Goal: Task Accomplishment & Management: Manage account settings

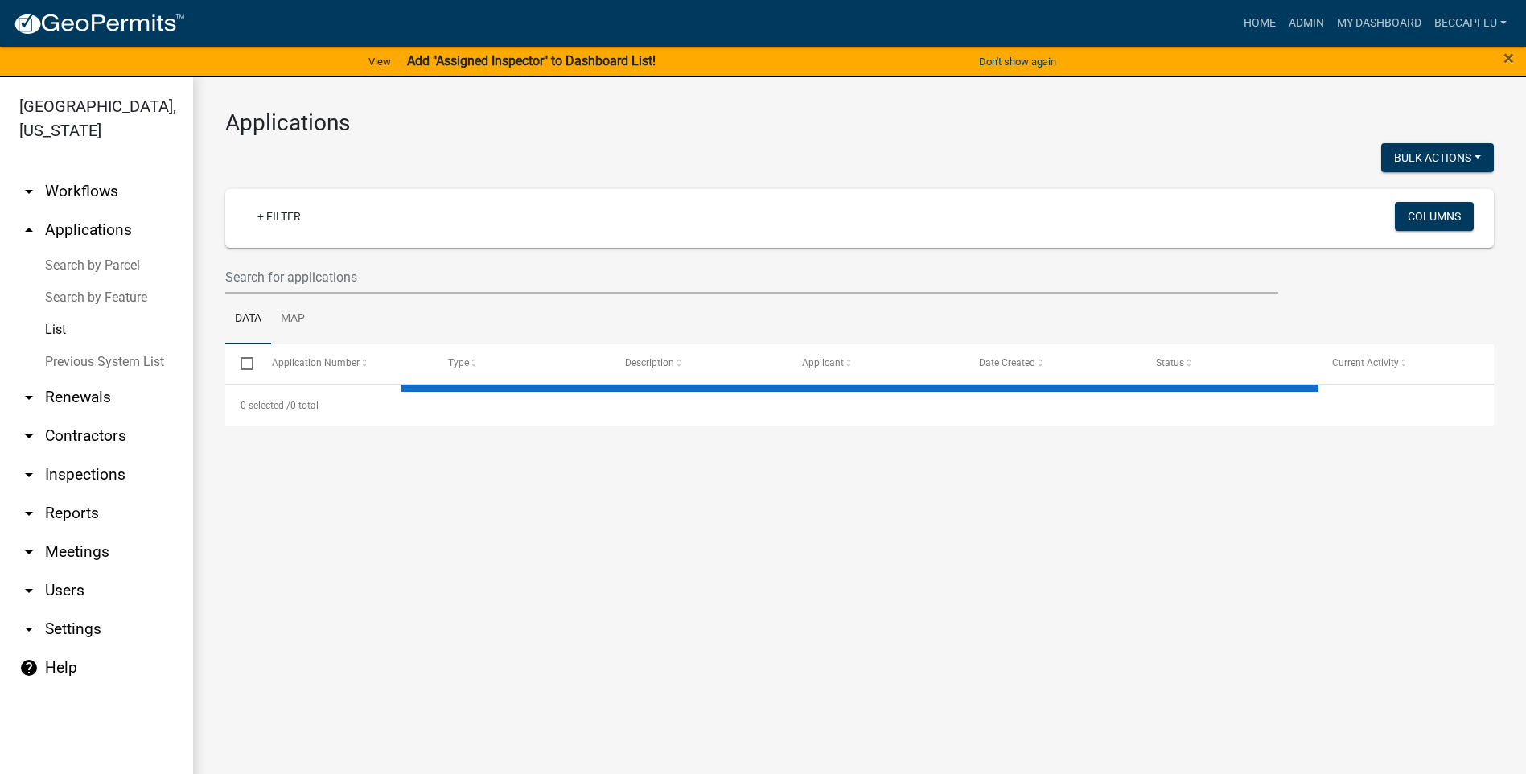
select select "3: 100"
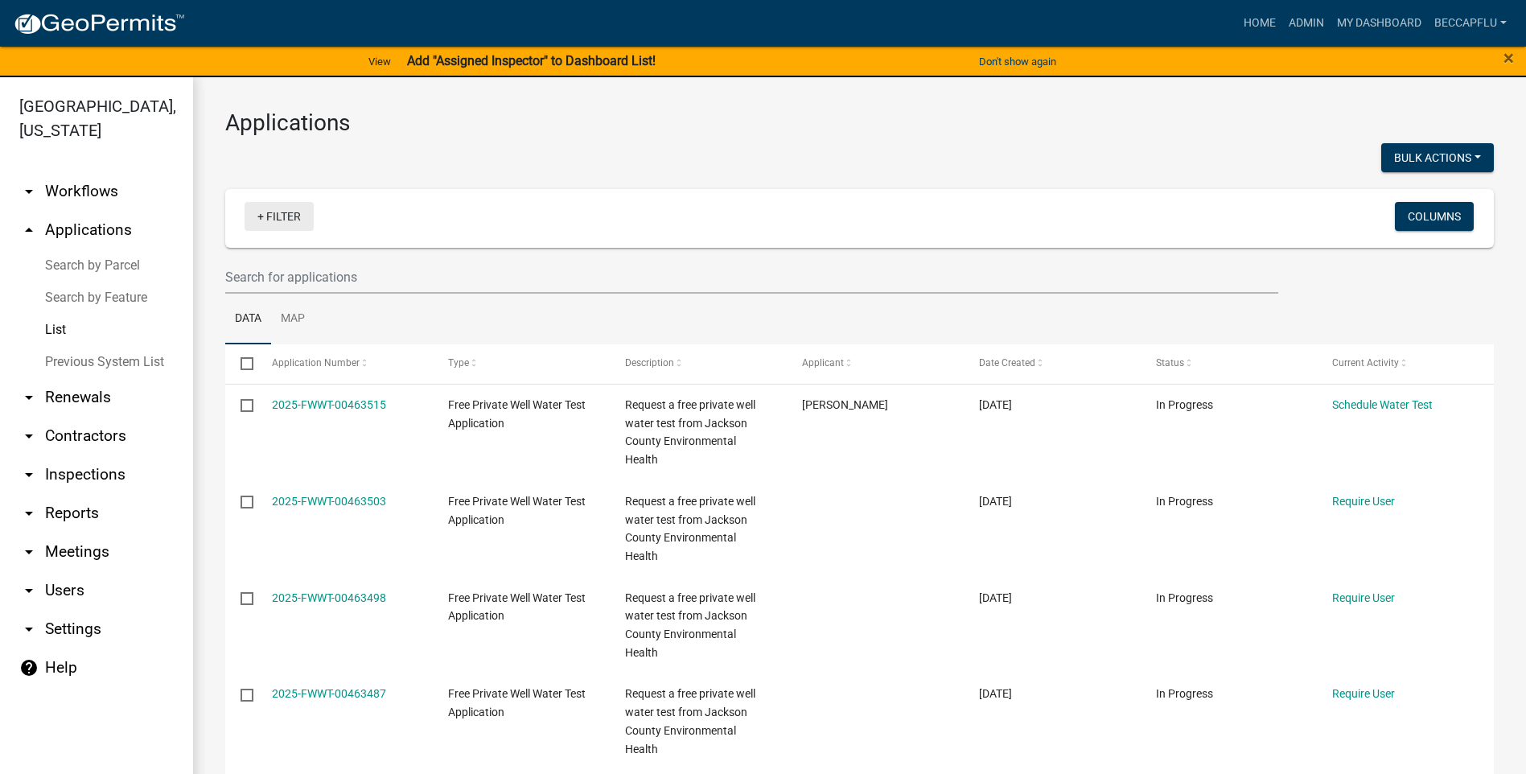
click at [297, 212] on link "+ Filter" at bounding box center [279, 216] width 69 height 29
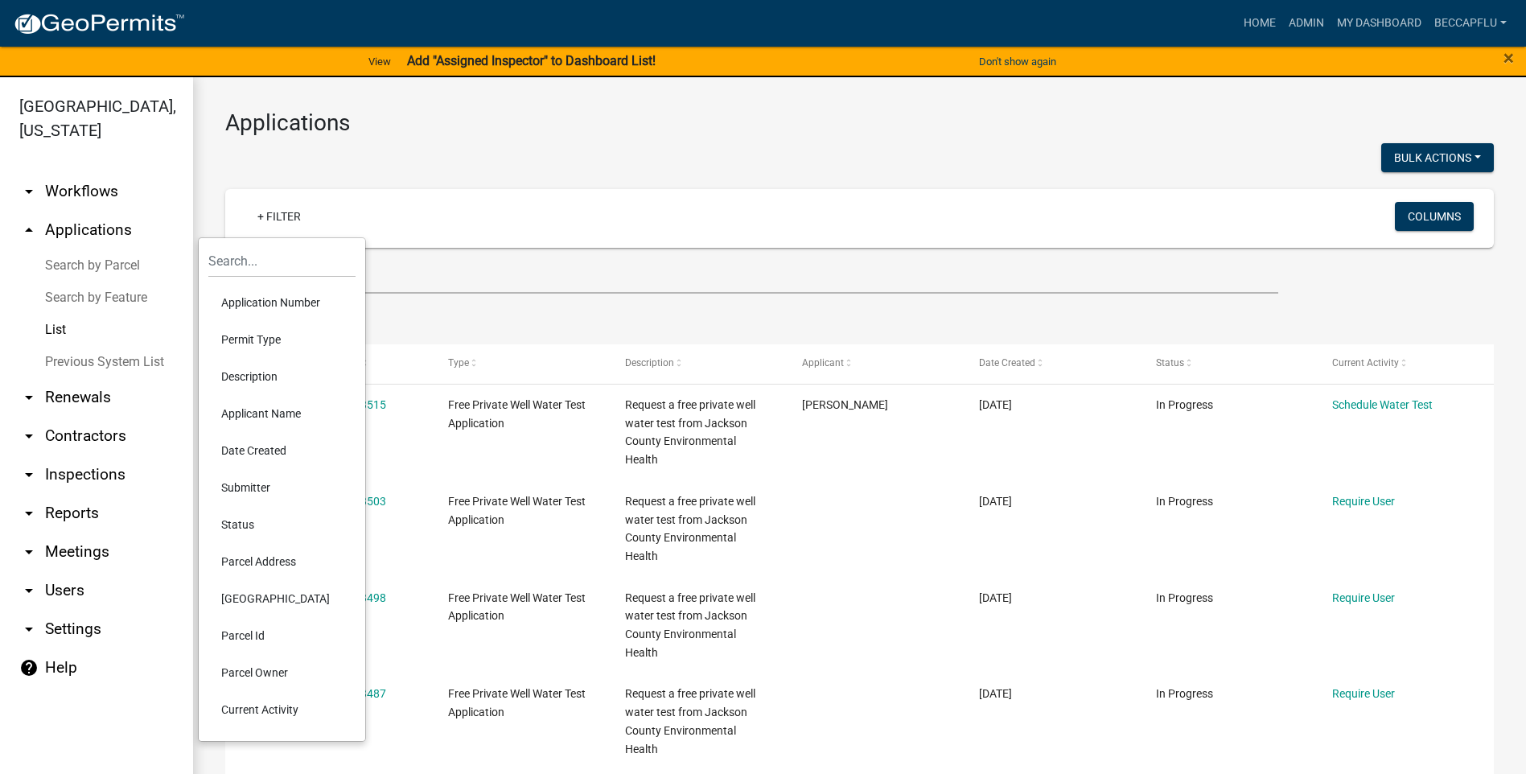
click at [276, 298] on li "Application Number" at bounding box center [281, 302] width 147 height 37
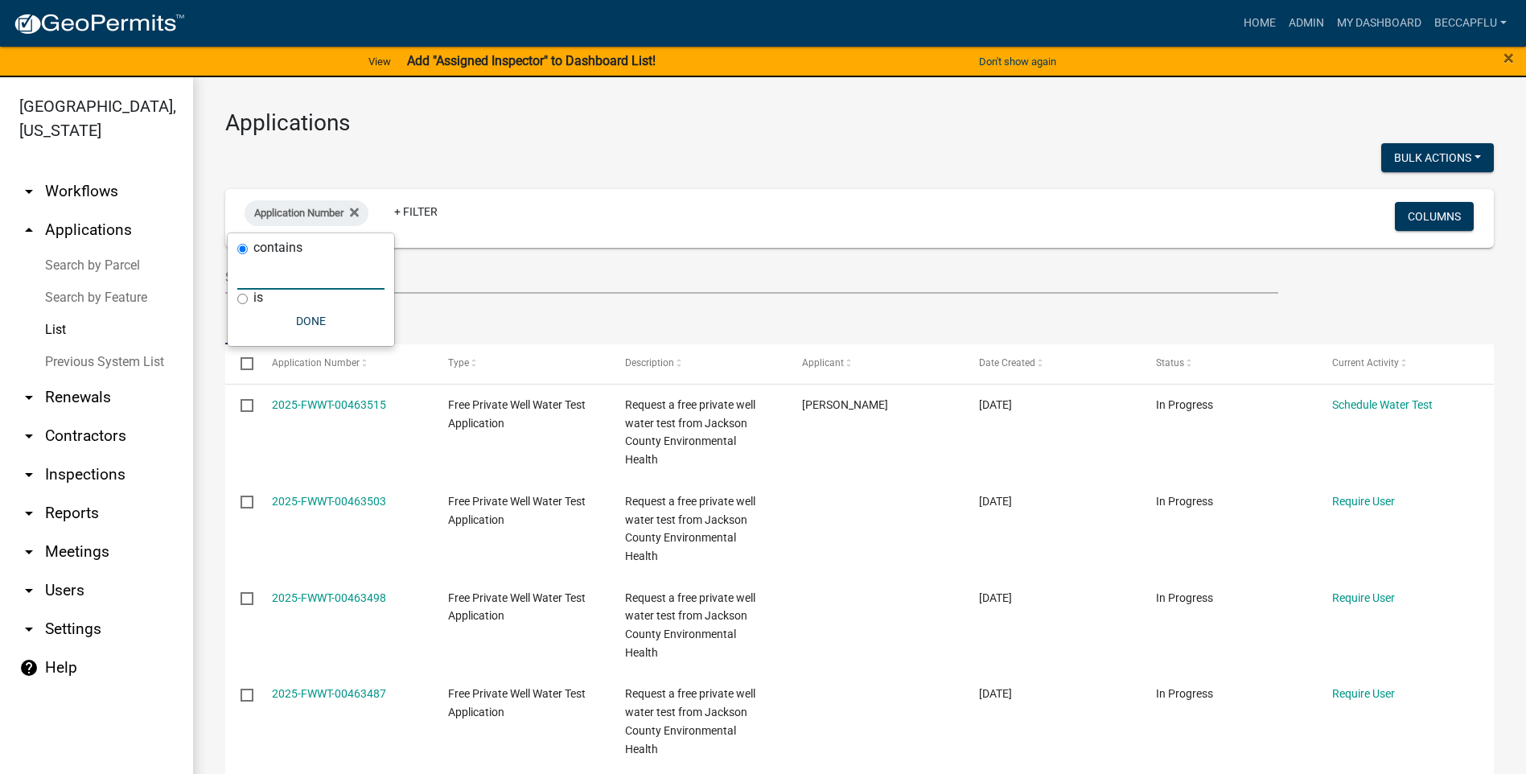
click at [293, 268] on input "text" at bounding box center [310, 273] width 147 height 33
click at [252, 276] on input "text" at bounding box center [310, 273] width 147 height 33
click at [358, 212] on icon at bounding box center [354, 212] width 9 height 9
click at [277, 220] on link "+ Filter" at bounding box center [279, 216] width 69 height 29
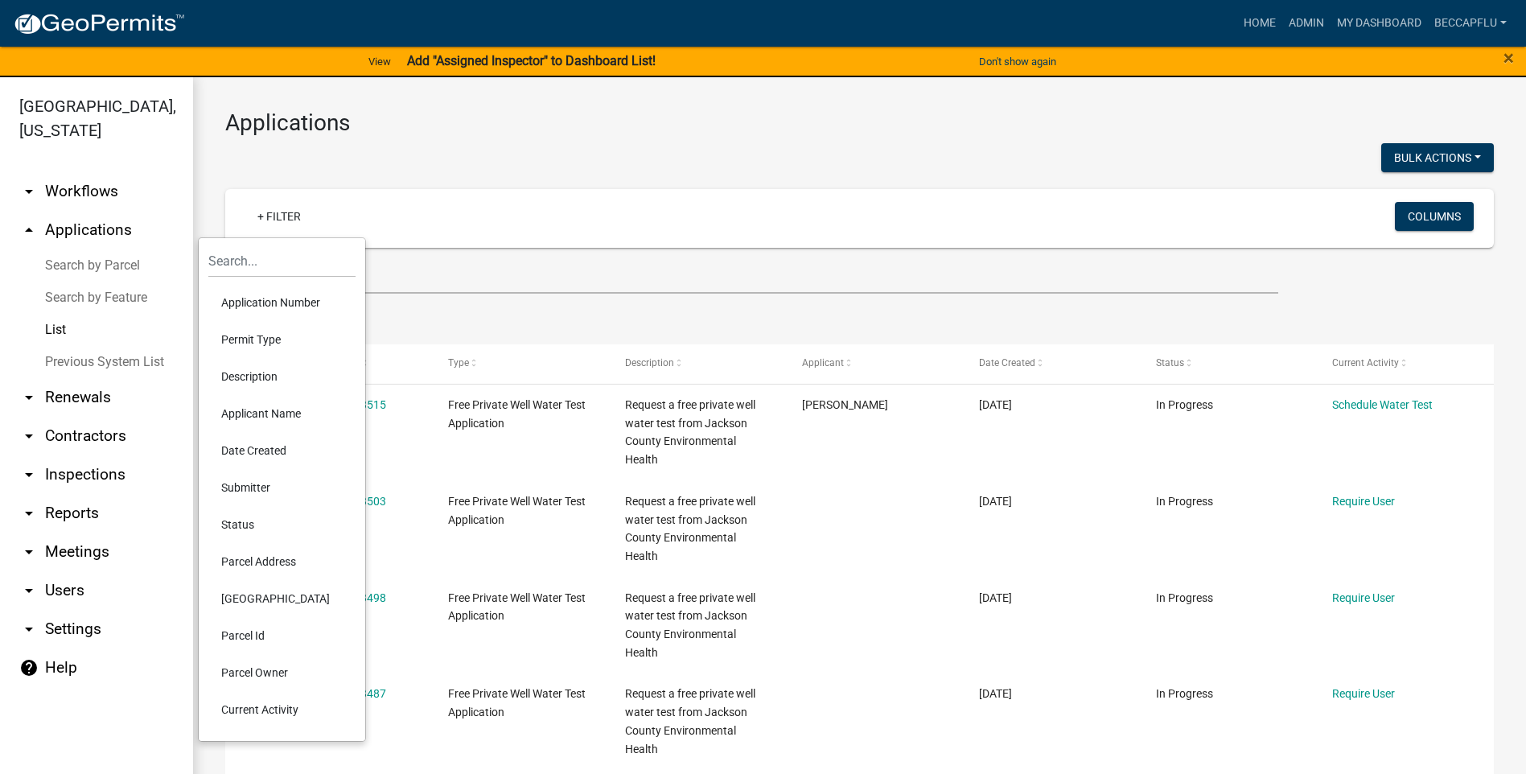
click at [250, 343] on li "Permit Type" at bounding box center [281, 339] width 147 height 37
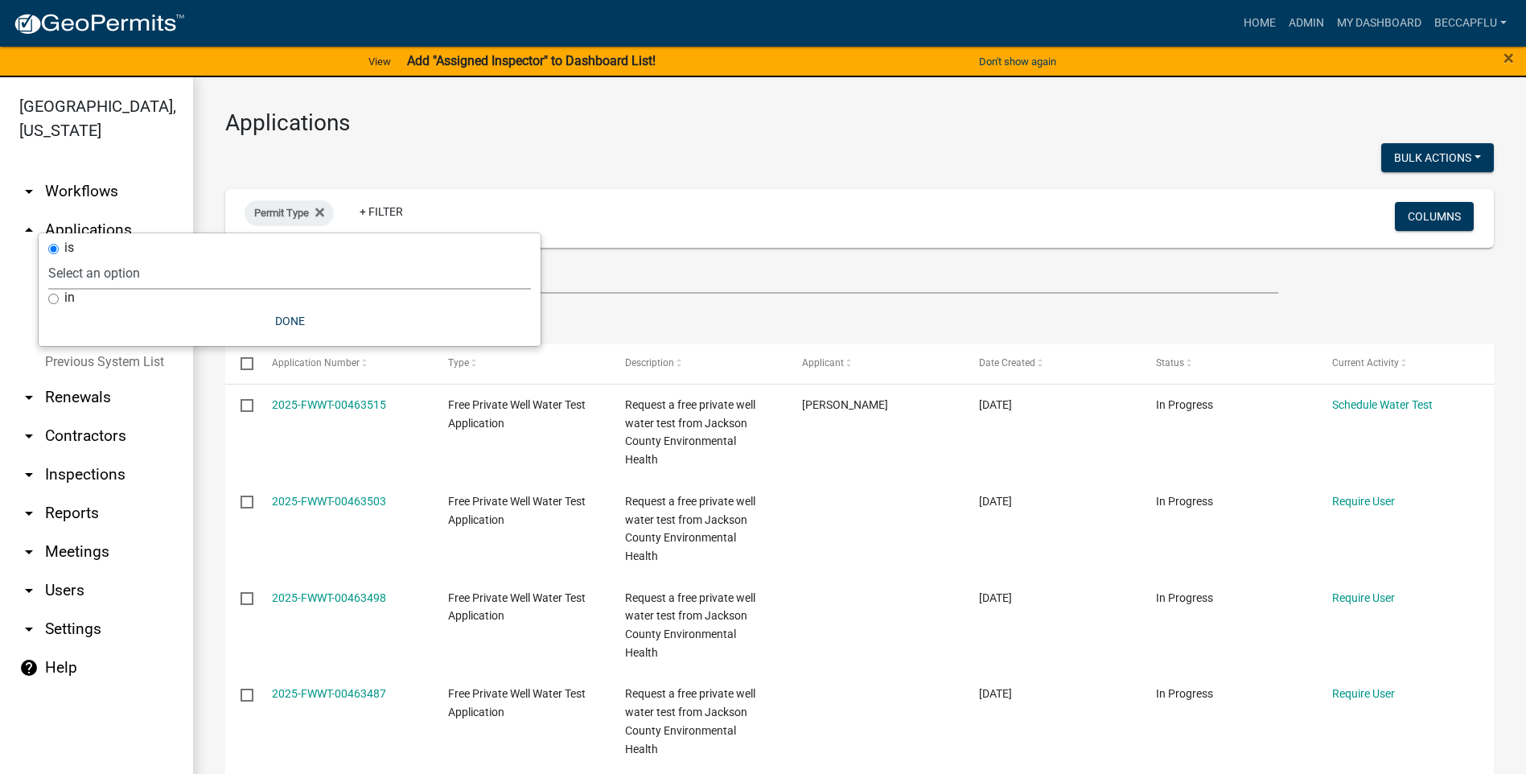
click at [127, 273] on select "Select an option BP Zoning Permit County Historical Records DRAFT - Board of Ad…" at bounding box center [289, 273] width 483 height 33
select select "94af8675-8182-4df1-896b-73d3f368e8d1"
click at [88, 257] on select "Select an option BP Zoning Permit County Historical Records DRAFT - Board of Ad…" at bounding box center [289, 273] width 483 height 33
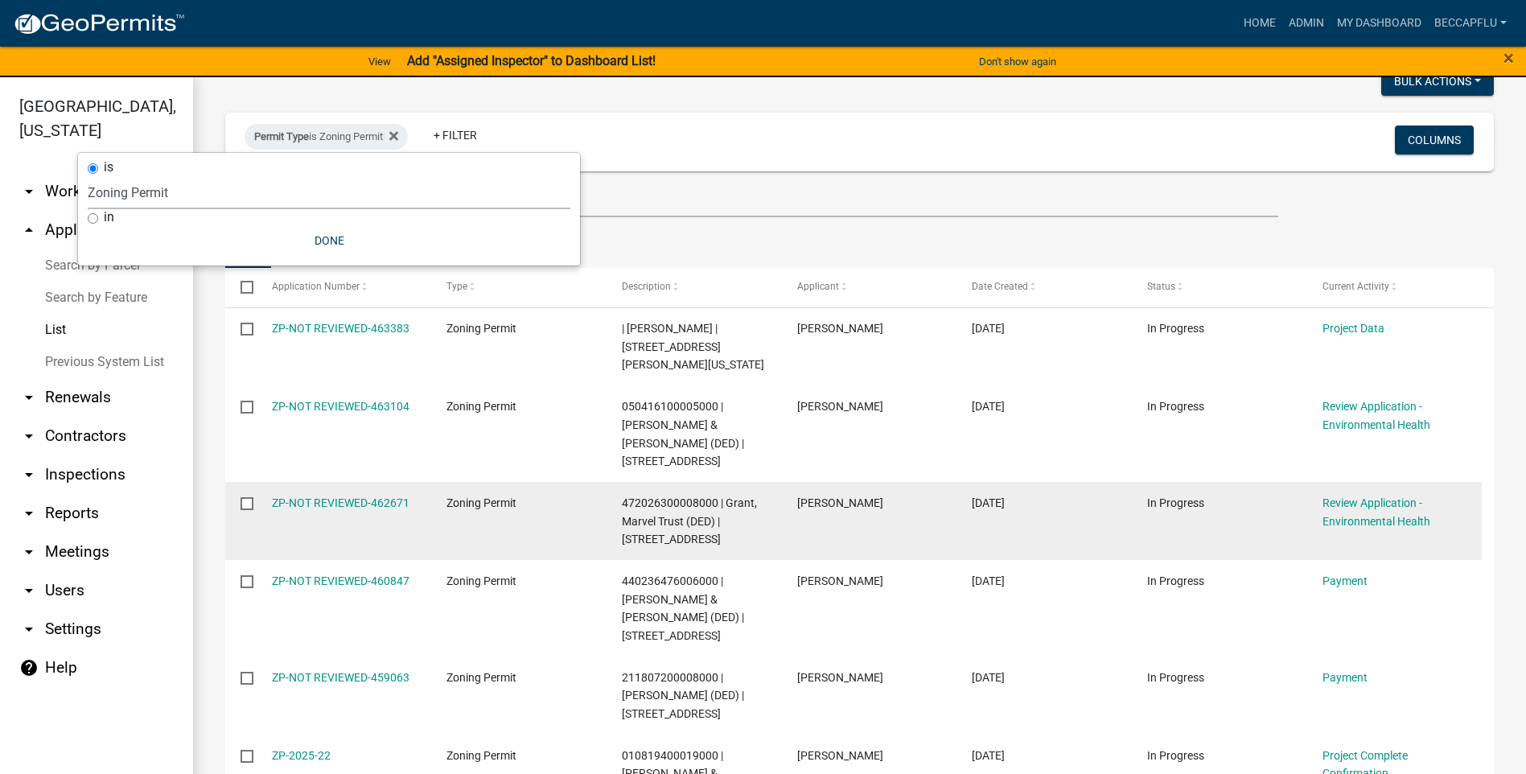
scroll to position [80, 0]
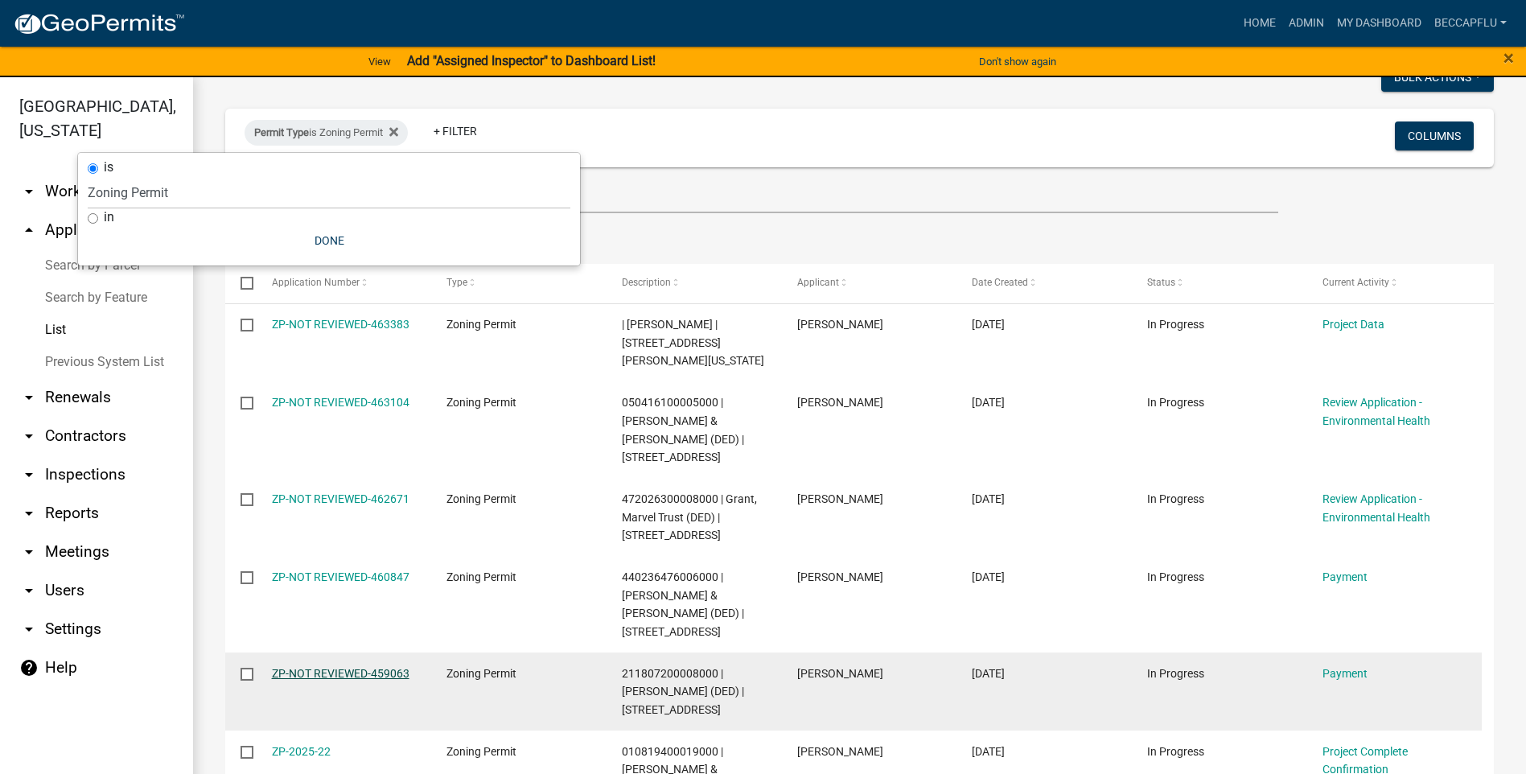
click at [369, 667] on link "ZP-NOT REVIEWED-459063" at bounding box center [341, 673] width 138 height 13
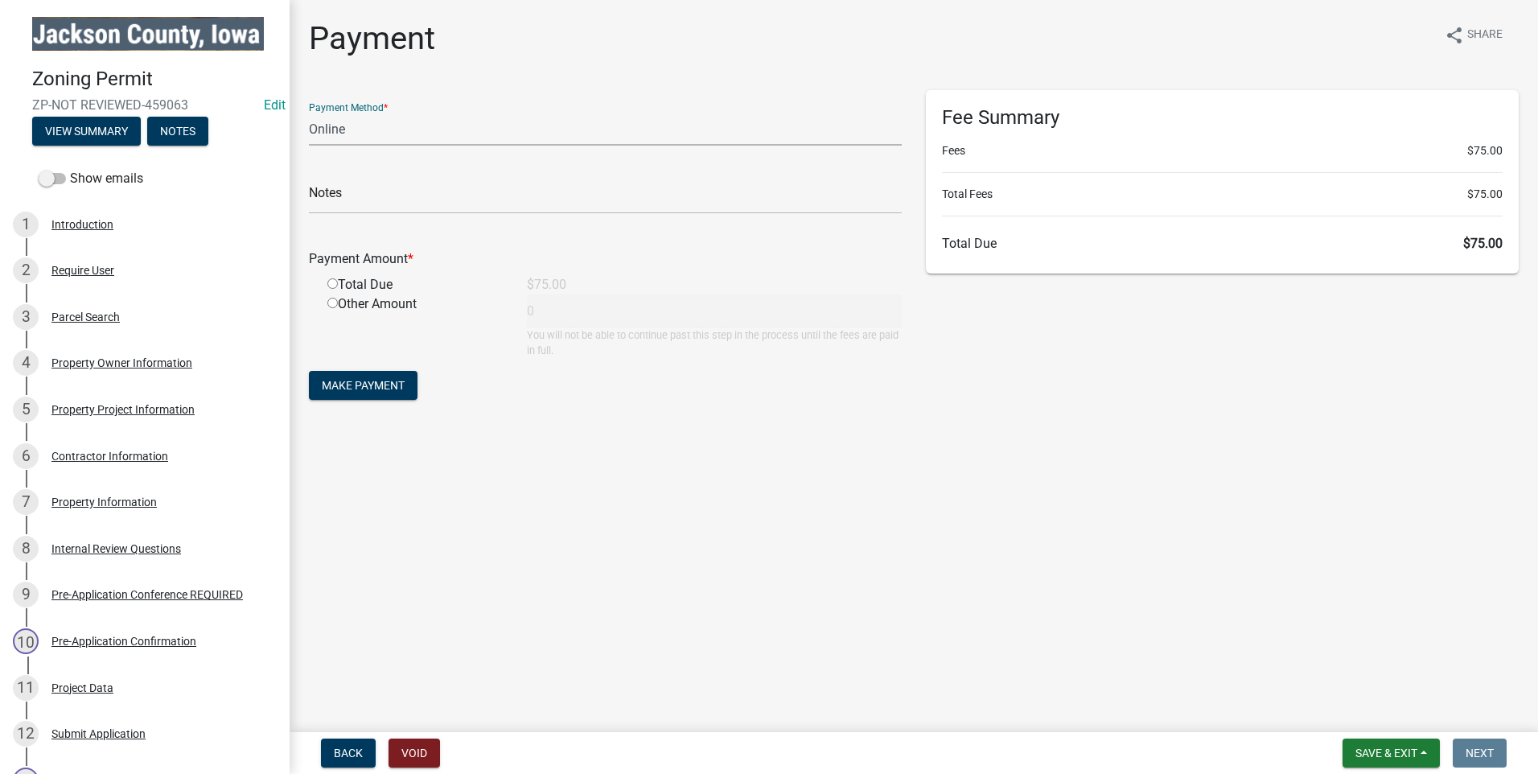
click at [376, 131] on select "Credit Card POS Check Cash Online" at bounding box center [605, 129] width 593 height 33
select select "1: 0"
click at [309, 113] on select "Credit Card POS Check Cash Online" at bounding box center [605, 129] width 593 height 33
click at [368, 196] on input "text" at bounding box center [605, 197] width 593 height 33
type input "4933"
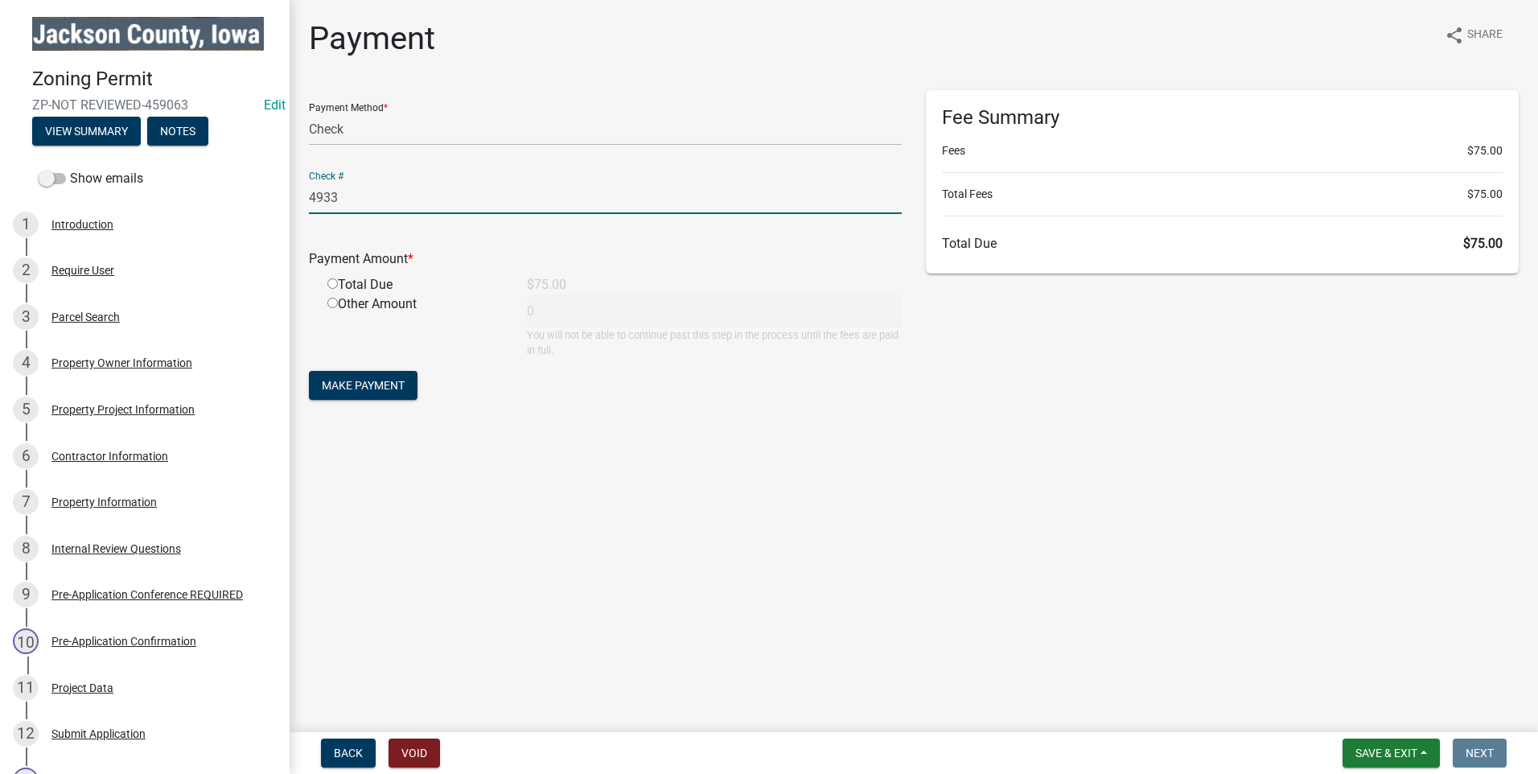
click at [331, 285] on input "radio" at bounding box center [332, 283] width 10 height 10
radio input "true"
type input "75"
click at [386, 387] on span "Make Payment" at bounding box center [363, 385] width 83 height 13
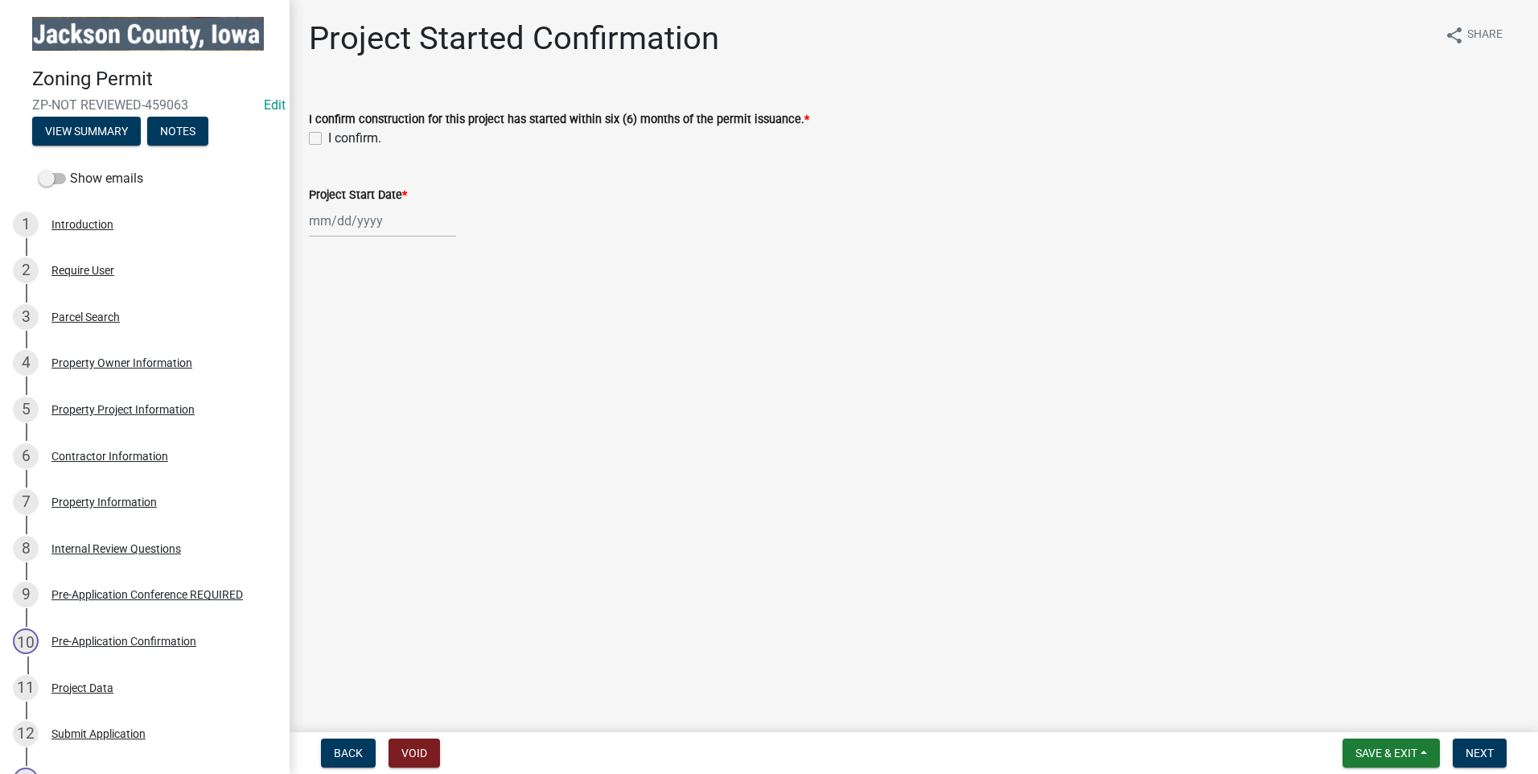
click at [328, 134] on label "I confirm." at bounding box center [354, 138] width 53 height 19
click at [328, 134] on input "I confirm." at bounding box center [333, 134] width 10 height 10
checkbox input "true"
click at [331, 220] on div at bounding box center [382, 220] width 147 height 33
select select "8"
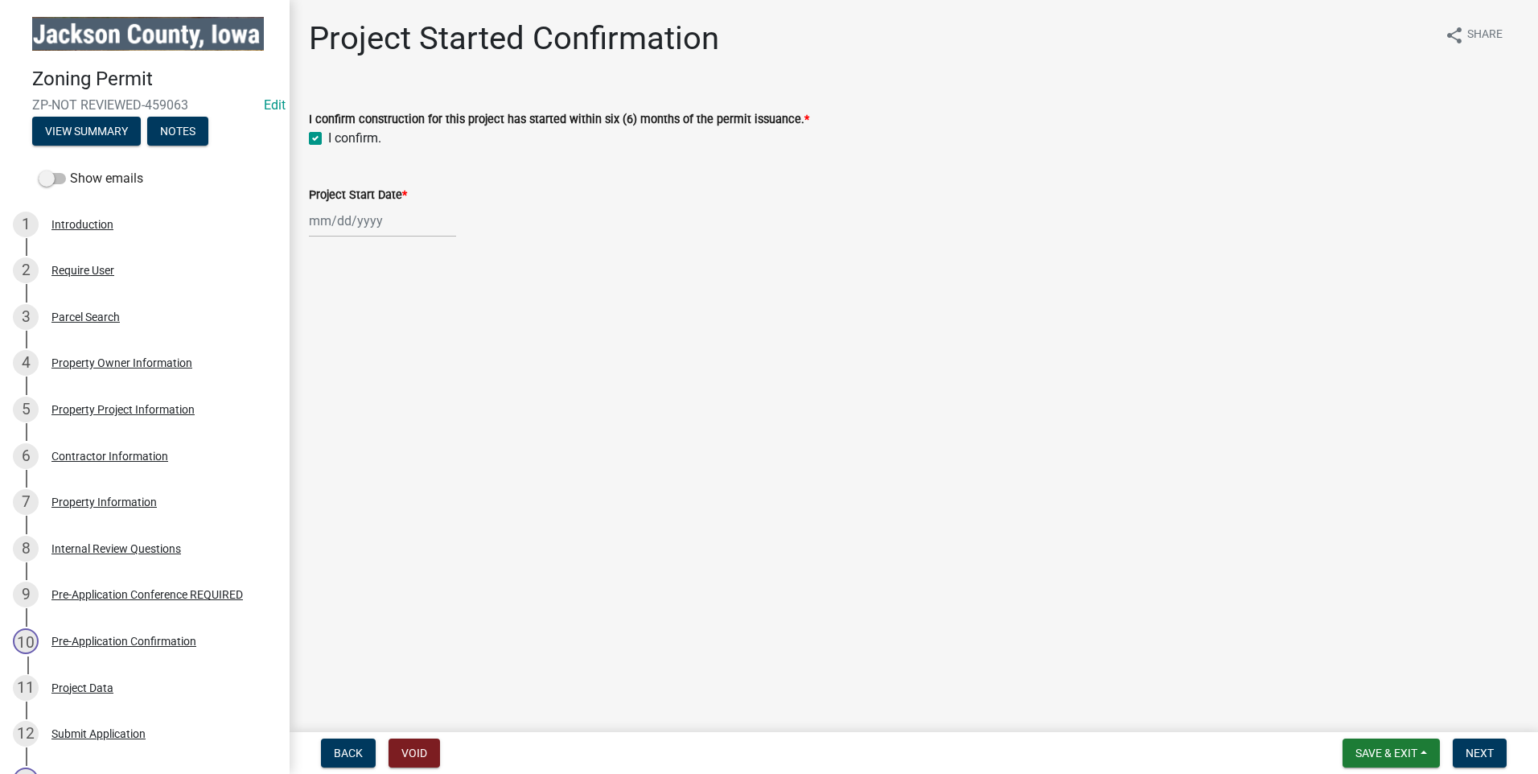
select select "2025"
click at [377, 352] on div "13" at bounding box center [377, 358] width 26 height 26
type input "[DATE]"
click at [1481, 755] on span "Next" at bounding box center [1480, 753] width 28 height 13
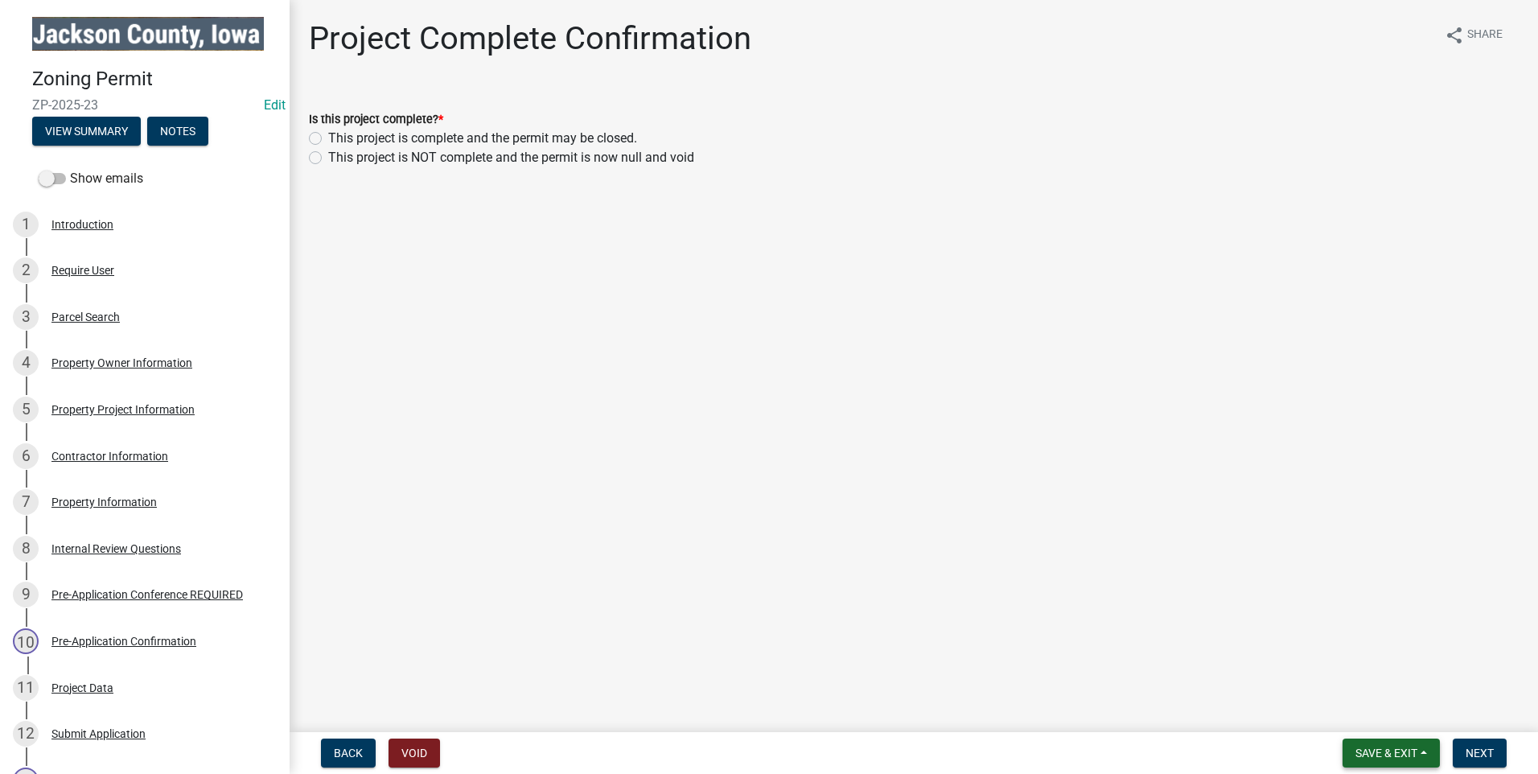
click at [1416, 750] on span "Save & Exit" at bounding box center [1387, 753] width 62 height 13
click at [1391, 710] on button "Save & Exit" at bounding box center [1375, 711] width 129 height 39
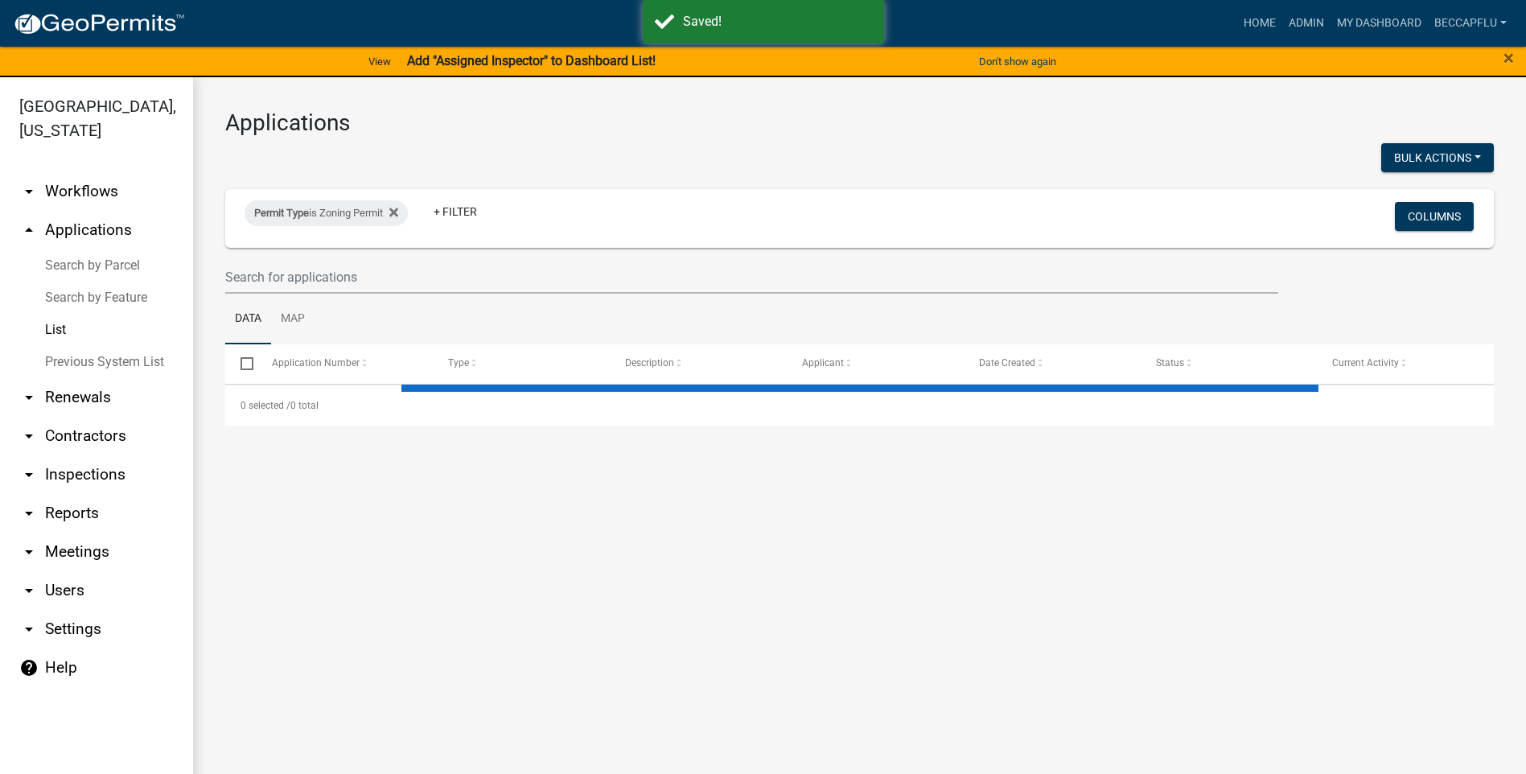
select select "3: 100"
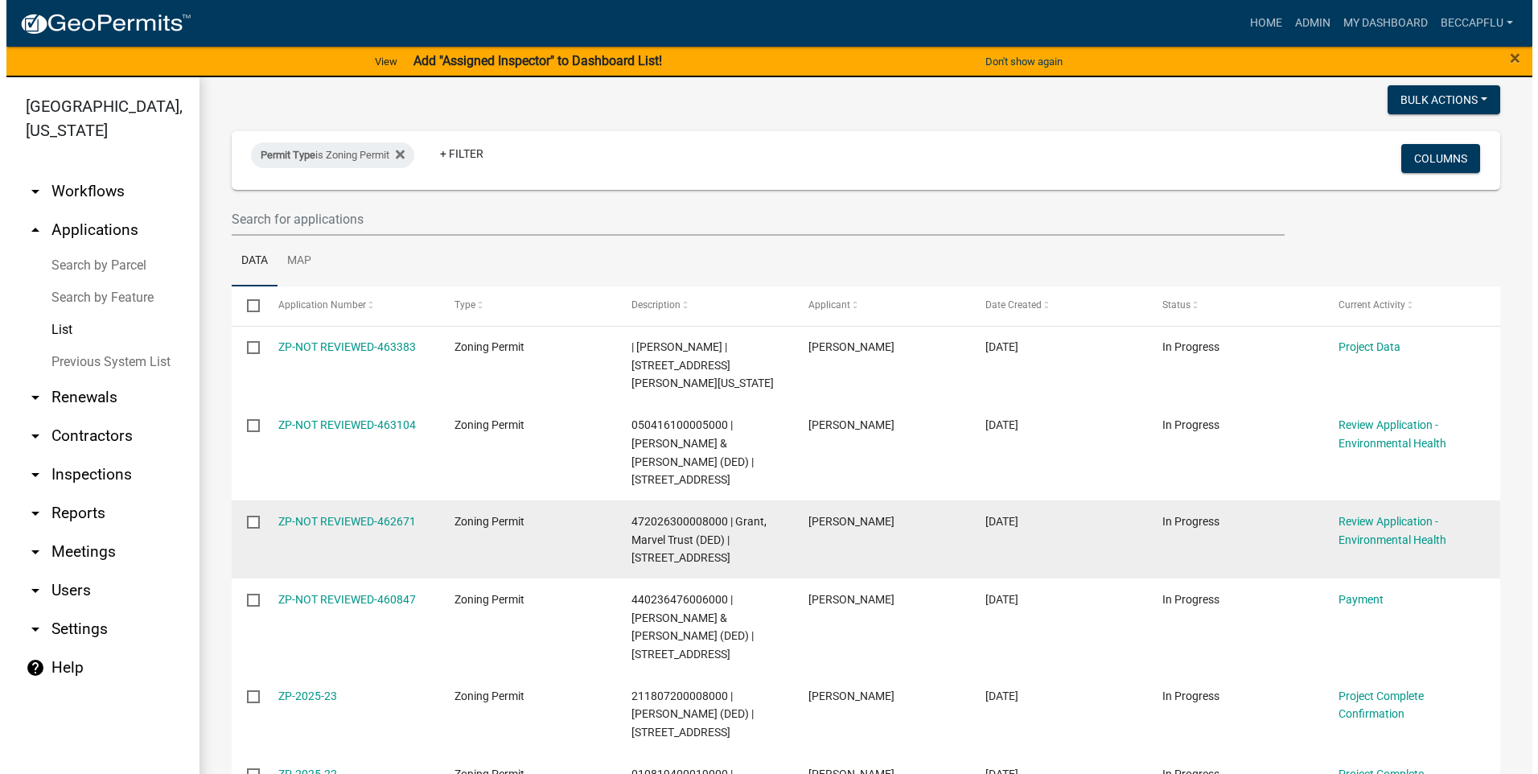
scroll to position [80, 0]
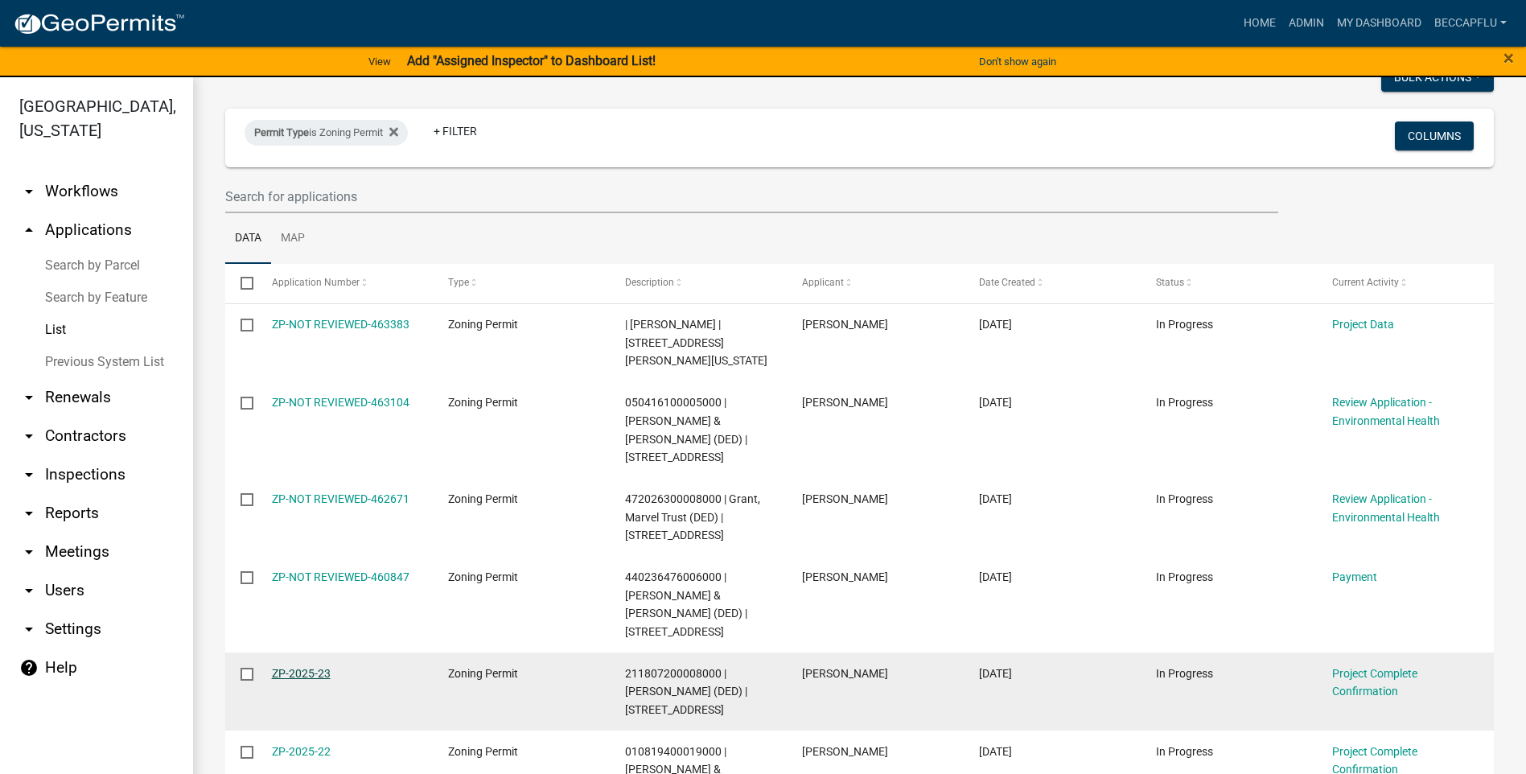
click at [311, 667] on link "ZP-2025-23" at bounding box center [301, 673] width 59 height 13
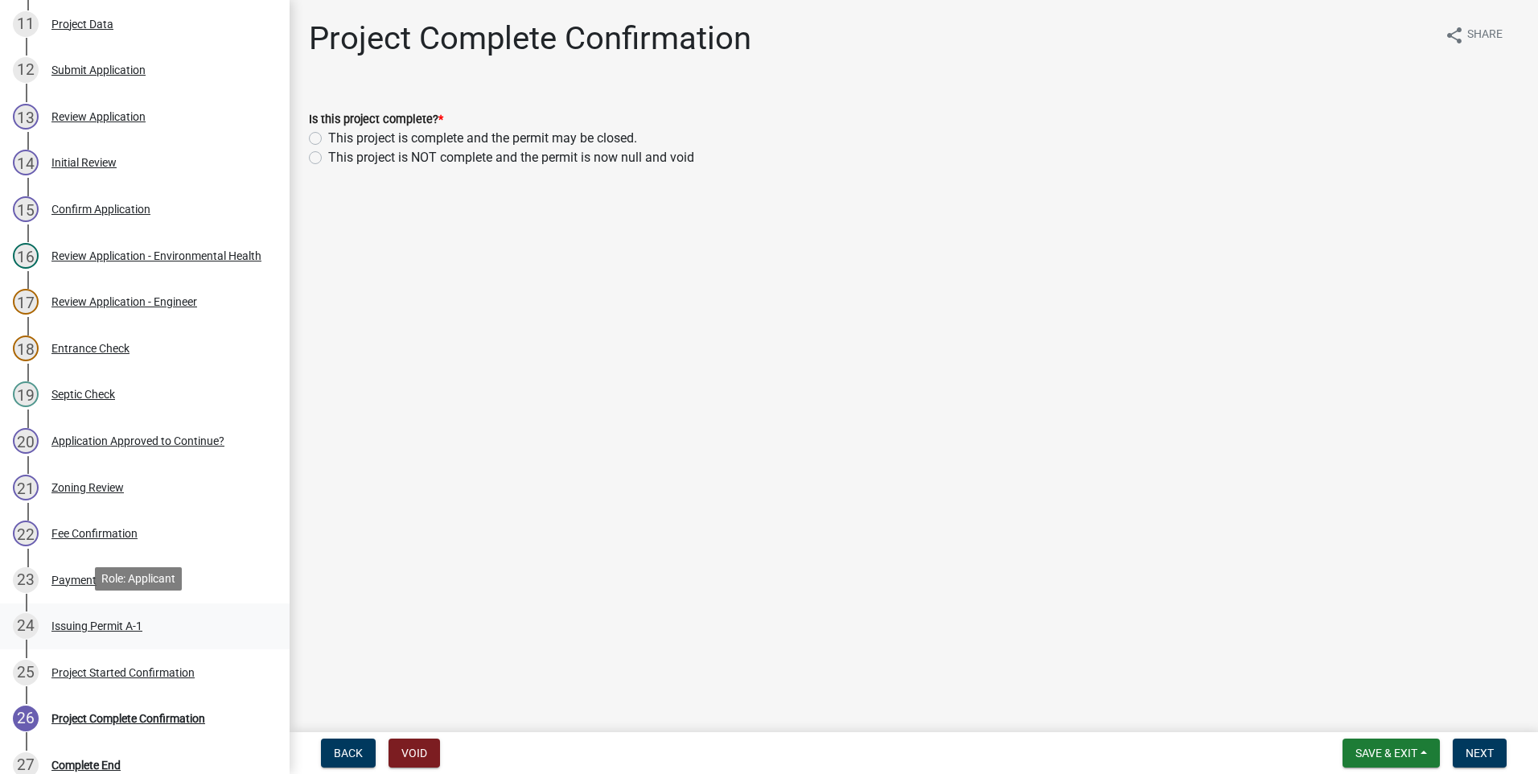
scroll to position [684, 0]
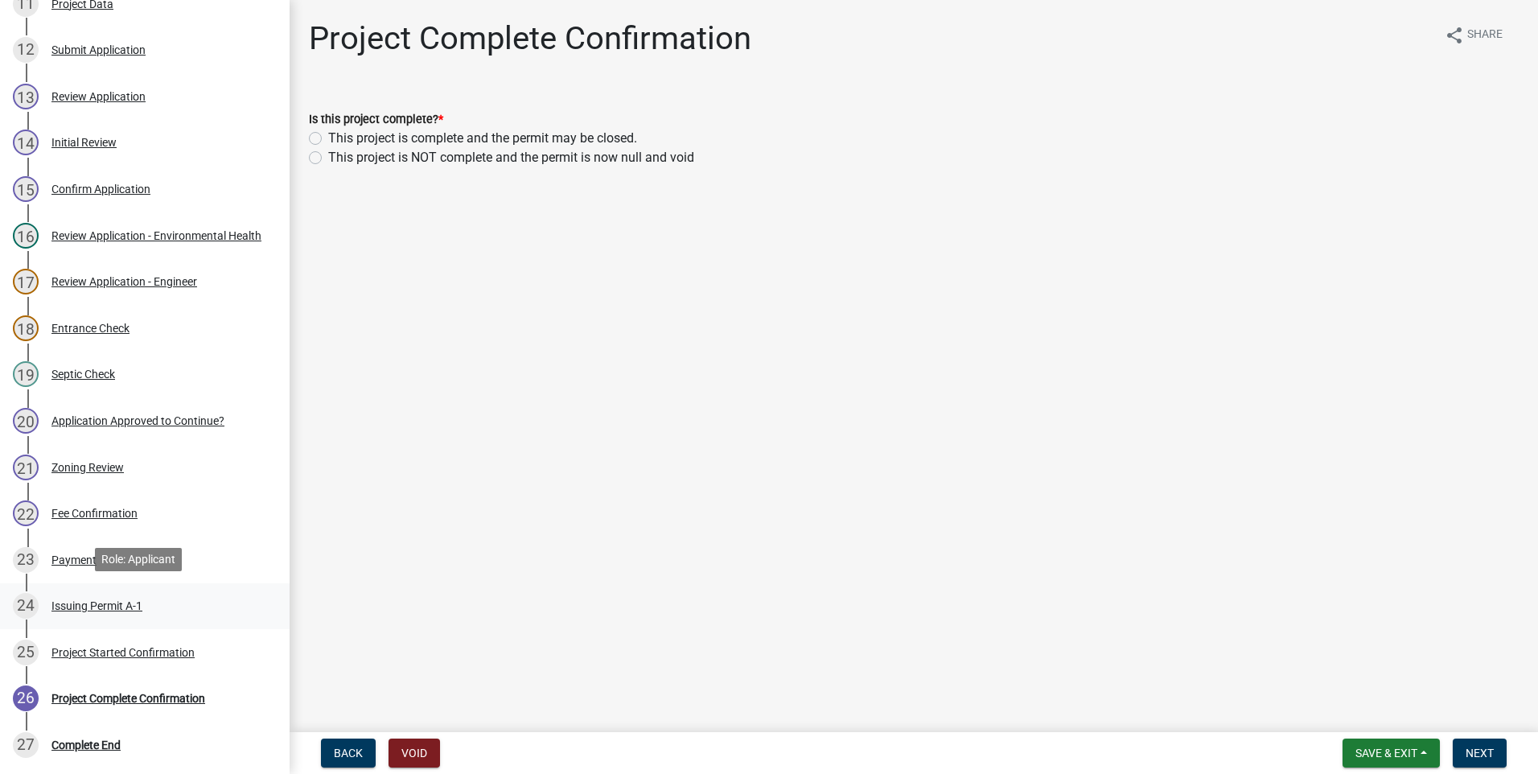
click at [112, 600] on div "Issuing Permit A-1" at bounding box center [96, 605] width 91 height 11
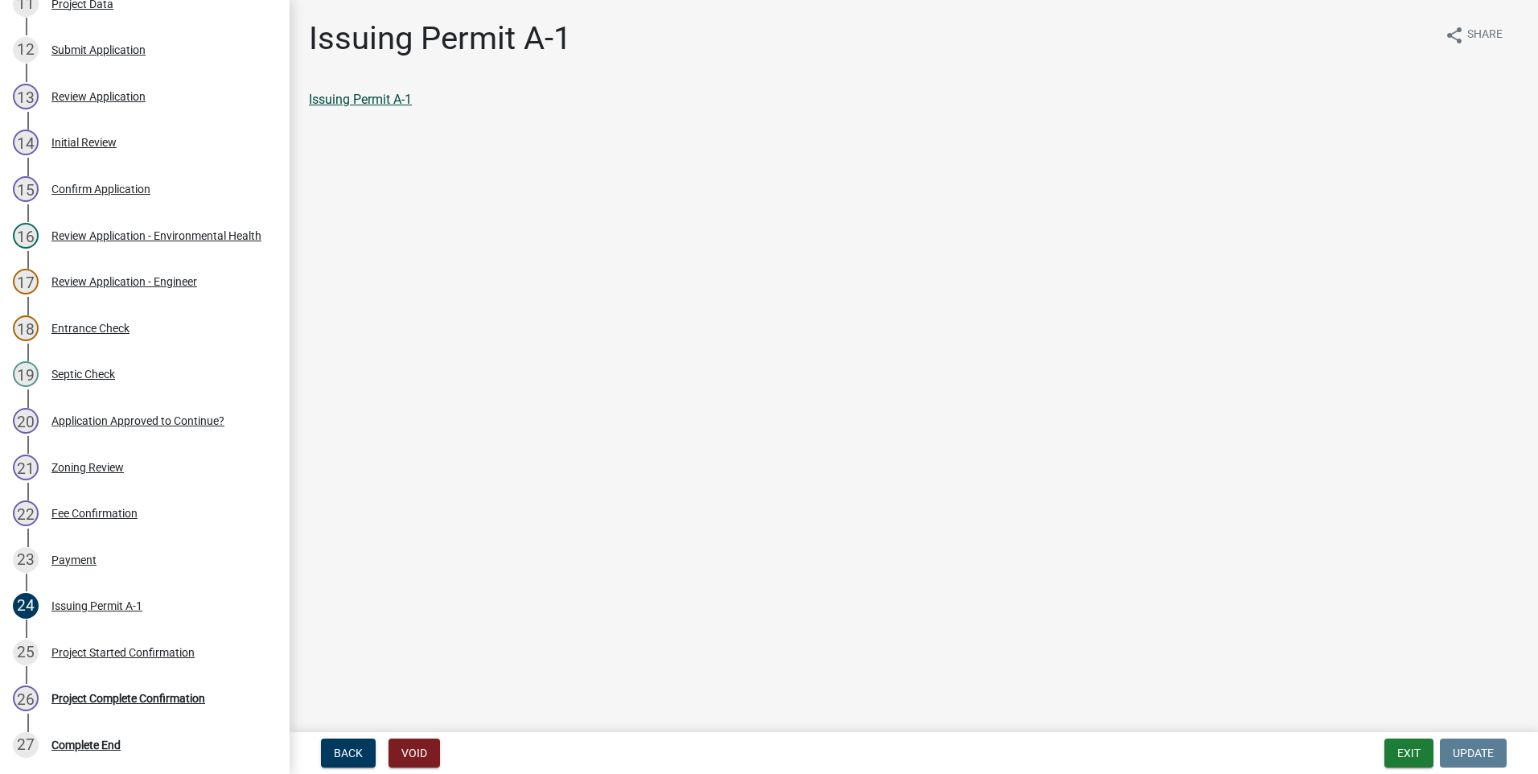
click at [350, 94] on link "Issuing Permit A-1" at bounding box center [360, 99] width 103 height 15
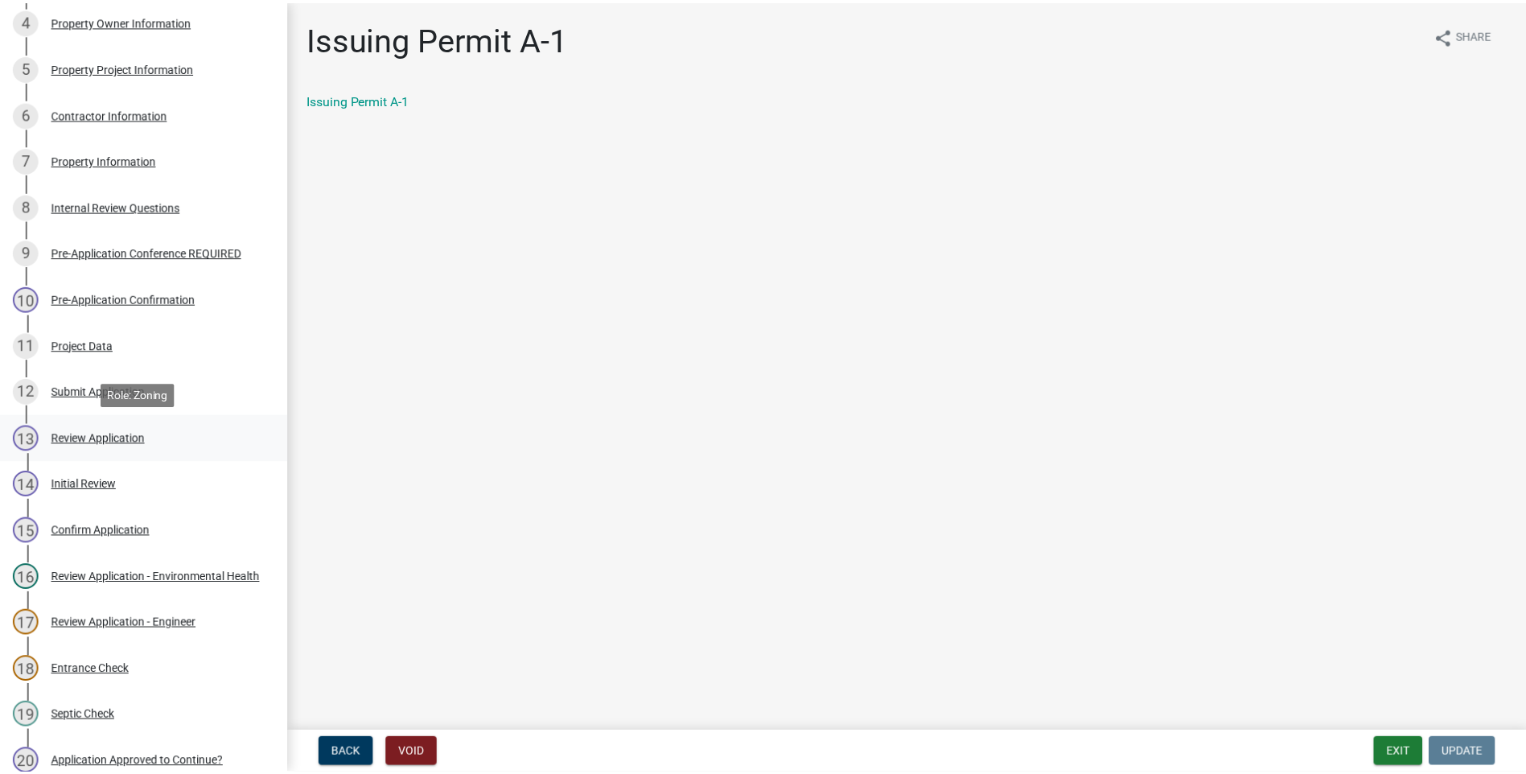
scroll to position [0, 0]
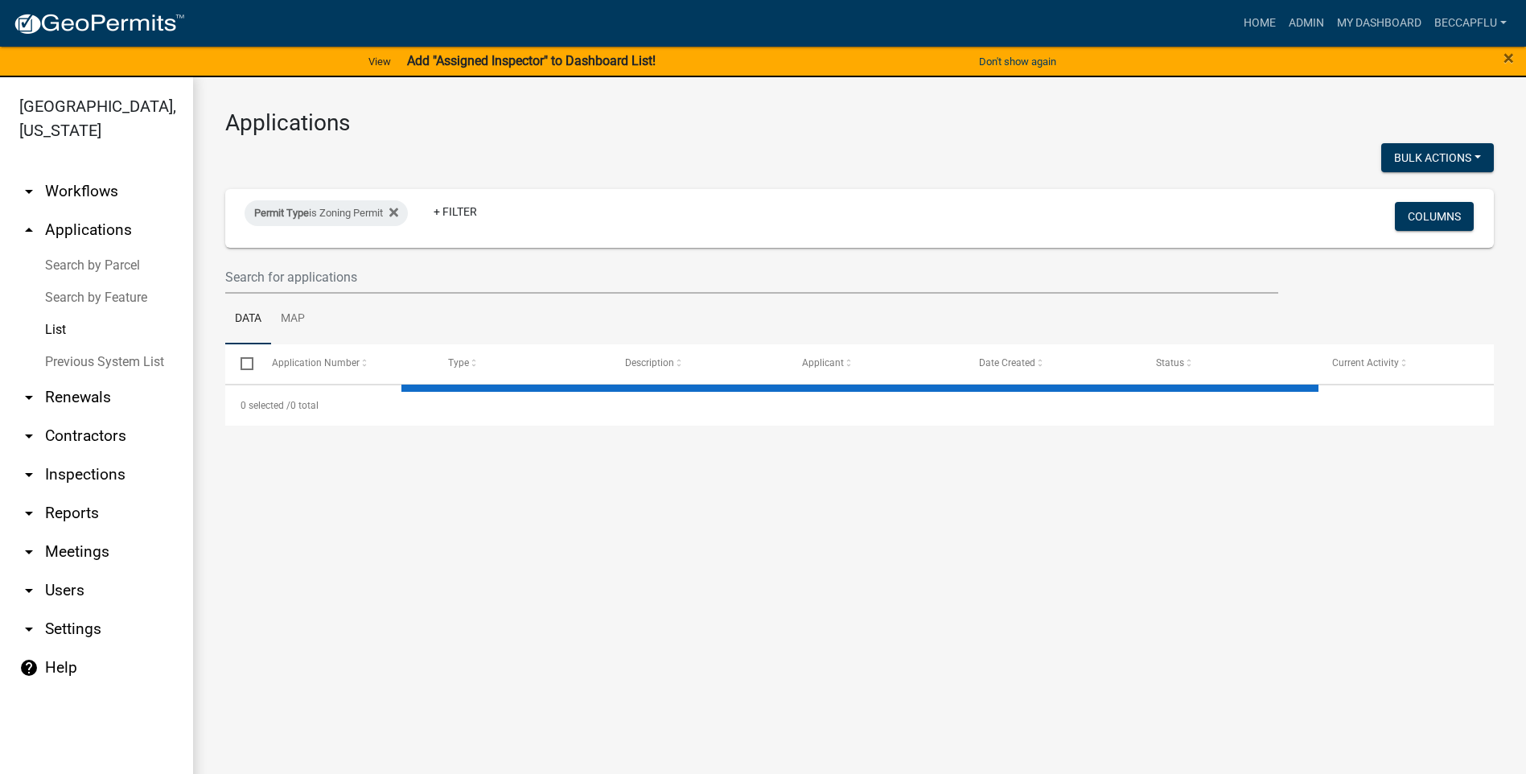
select select "3: 100"
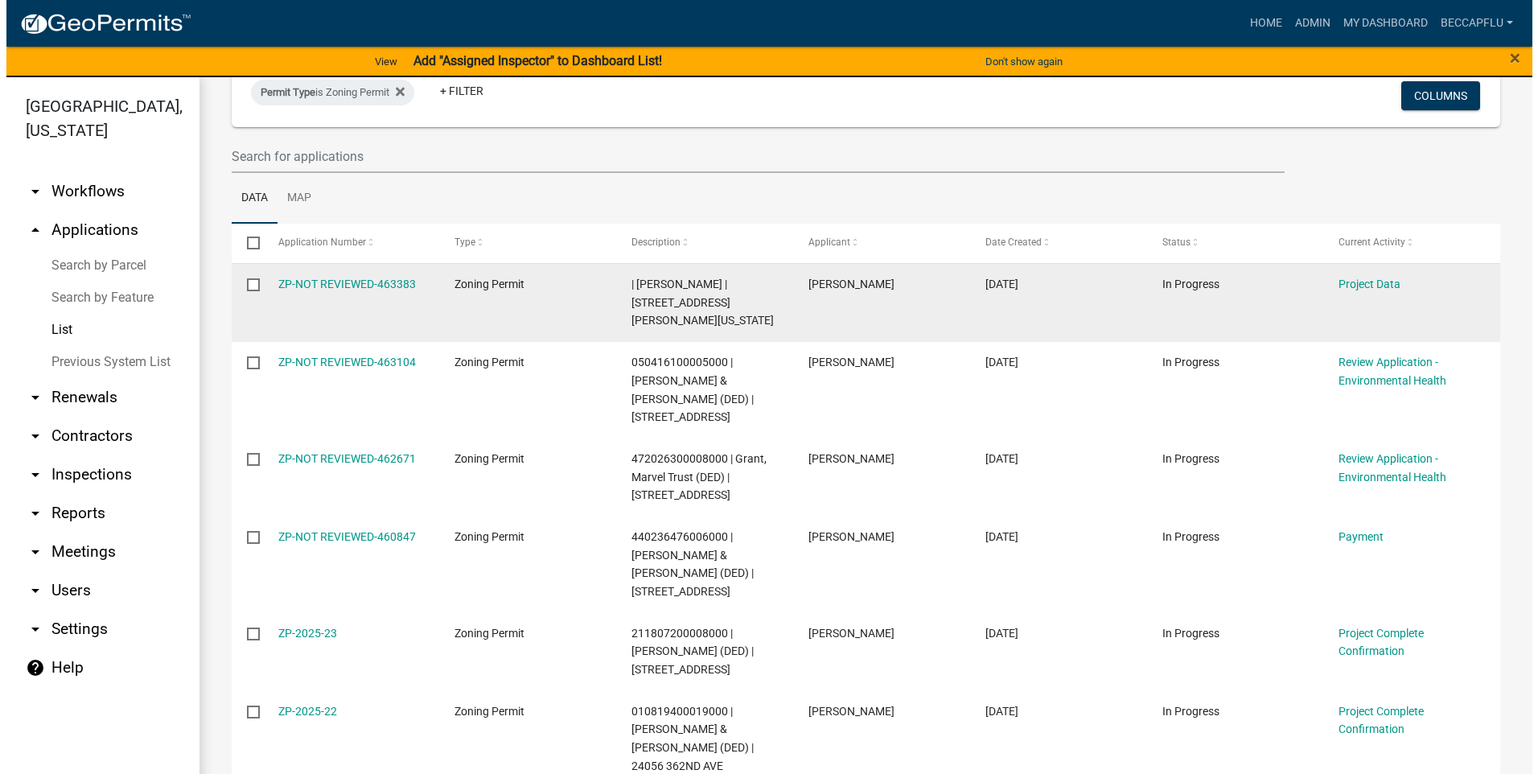
scroll to position [161, 0]
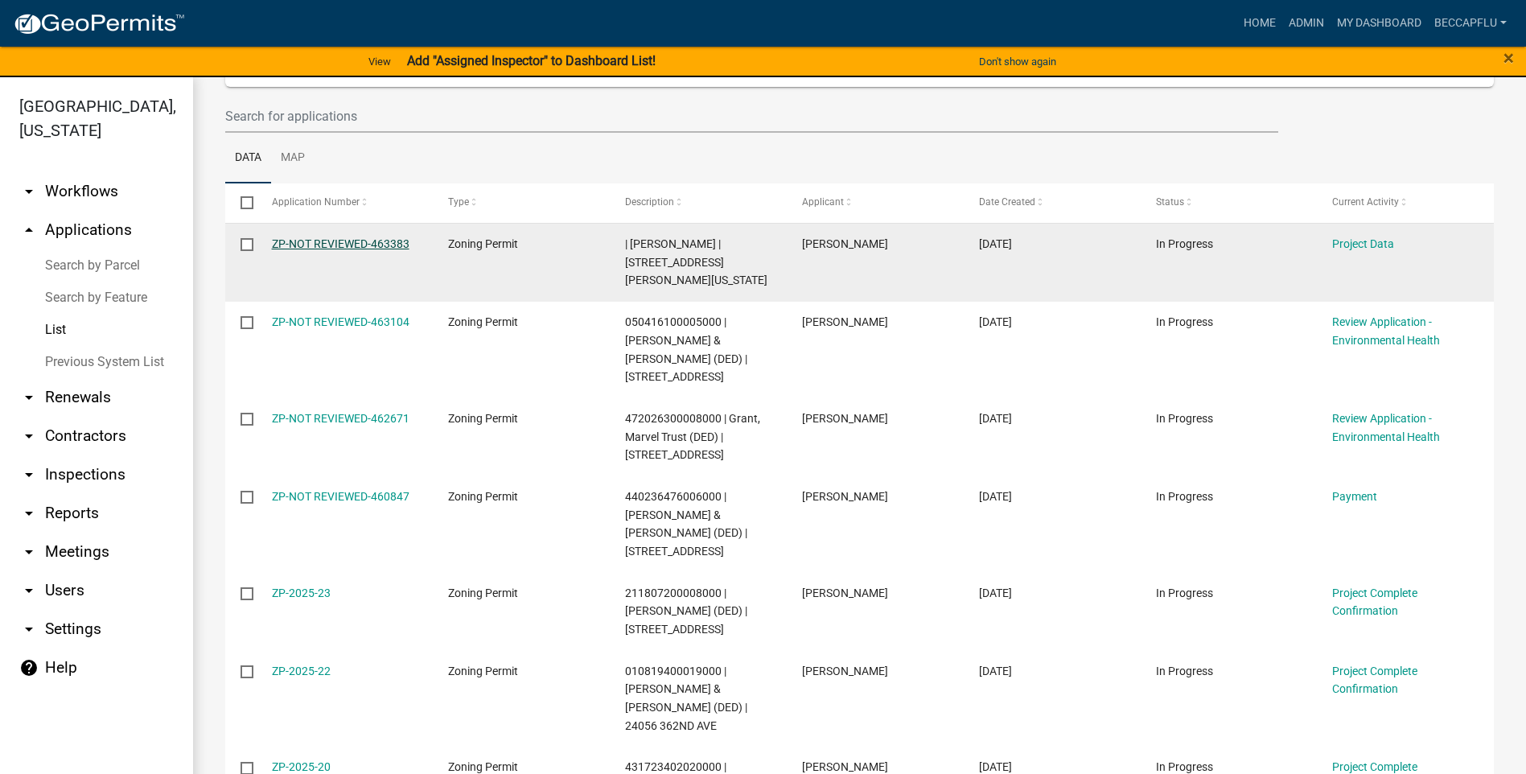
click at [345, 238] on link "ZP-NOT REVIEWED-463383" at bounding box center [341, 243] width 138 height 13
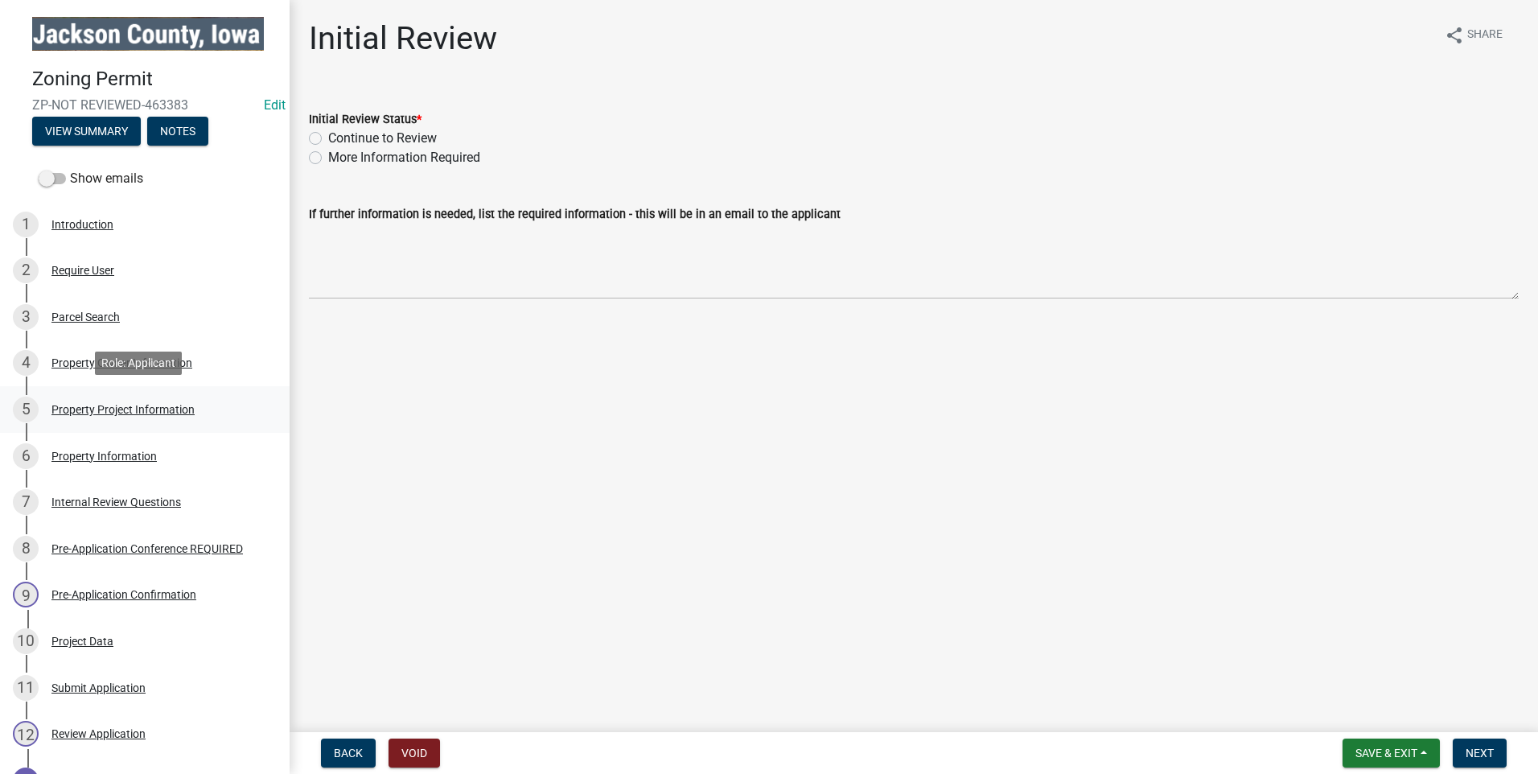
click at [89, 409] on div "Property Project Information" at bounding box center [122, 409] width 143 height 11
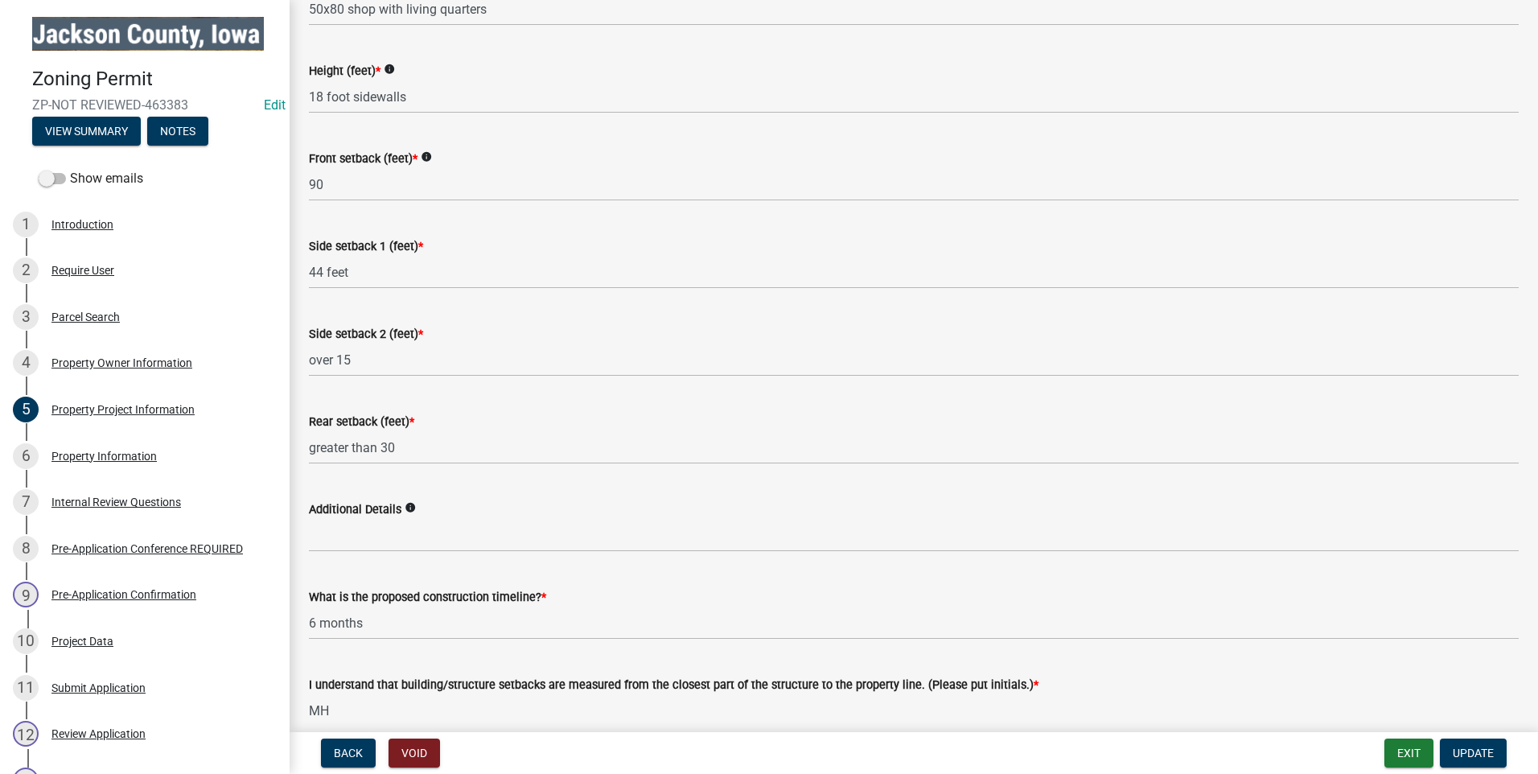
scroll to position [2293, 0]
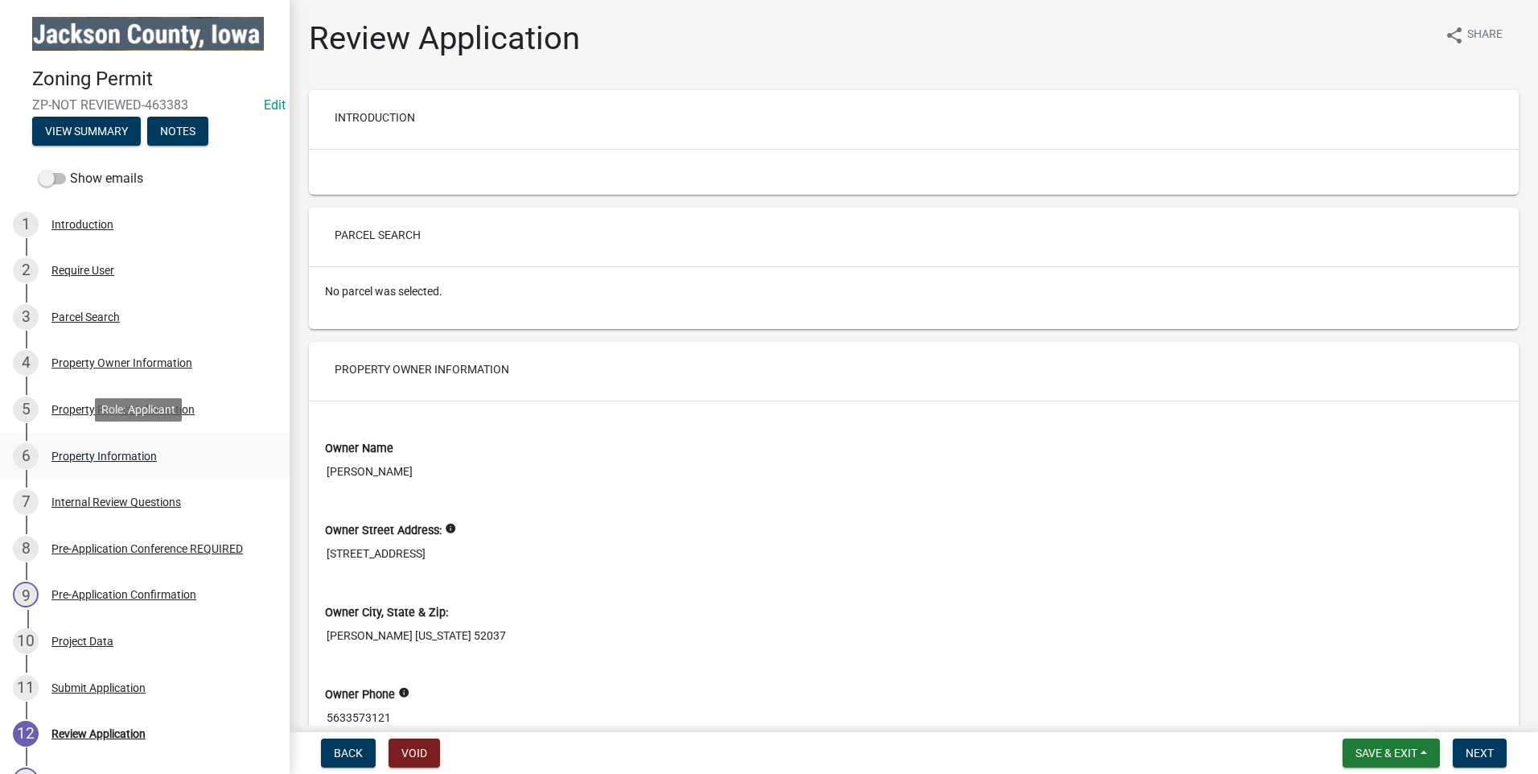
click at [119, 451] on div "Property Information" at bounding box center [103, 456] width 105 height 11
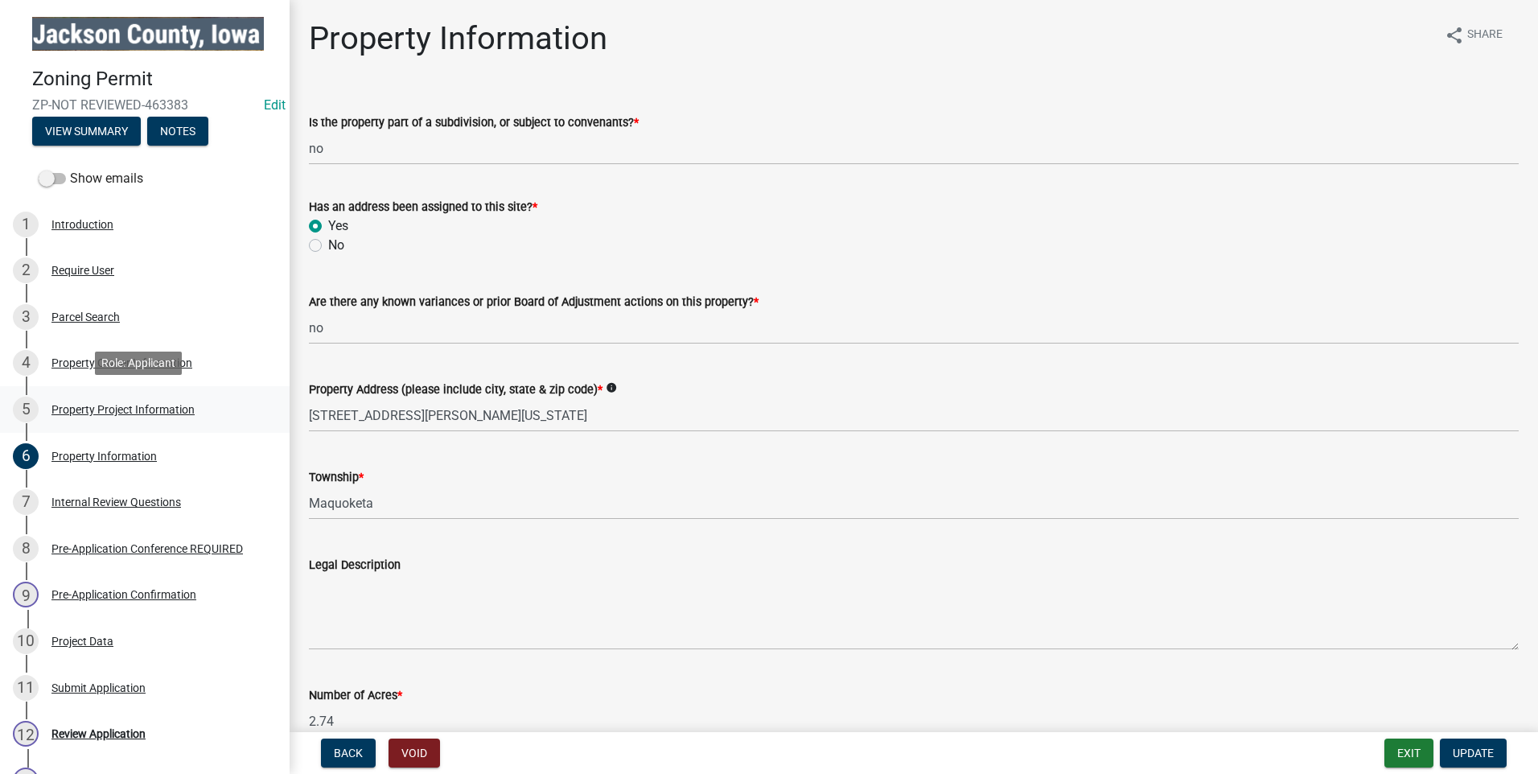
click at [83, 409] on div "Property Project Information" at bounding box center [122, 409] width 143 height 11
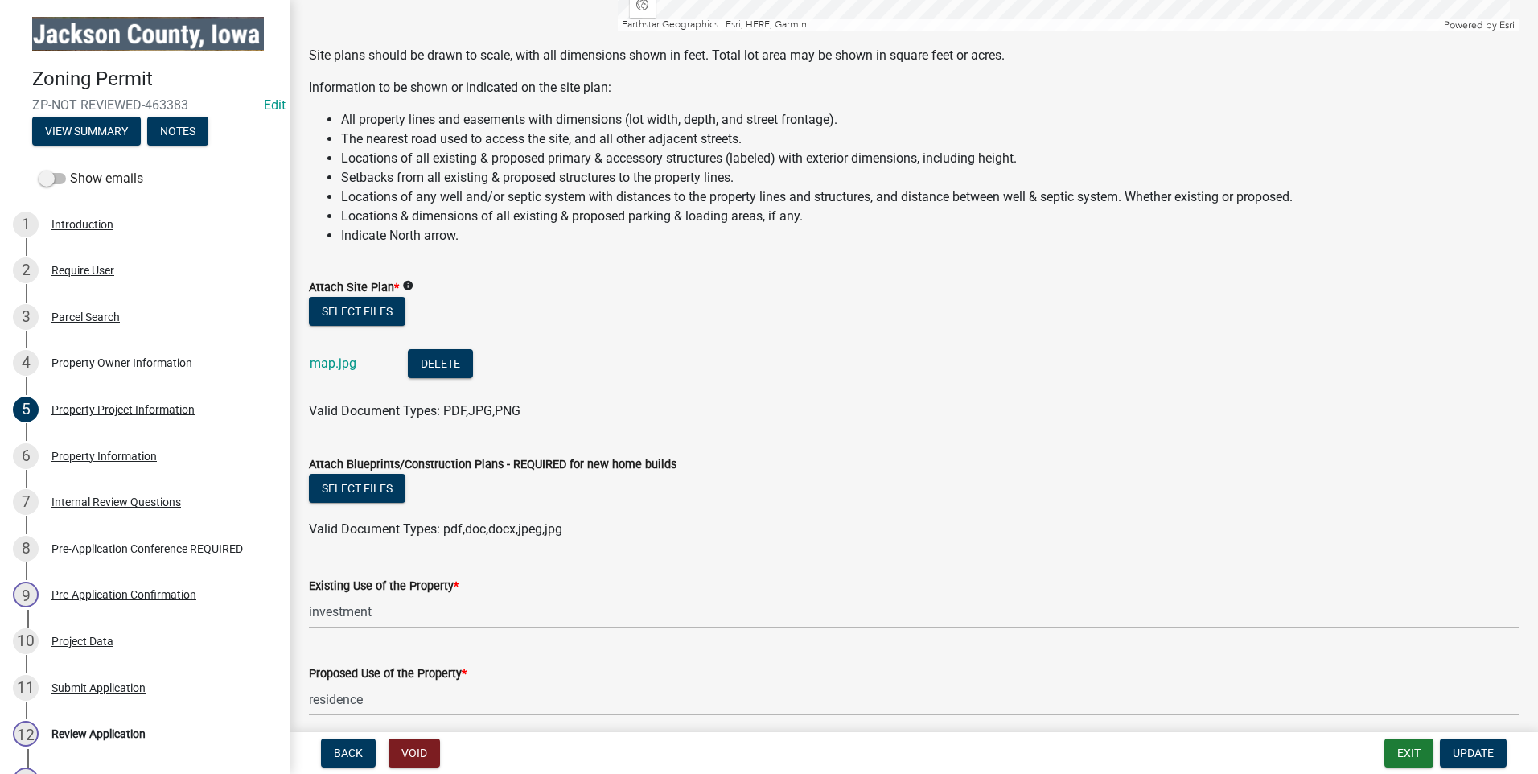
scroll to position [1549, 0]
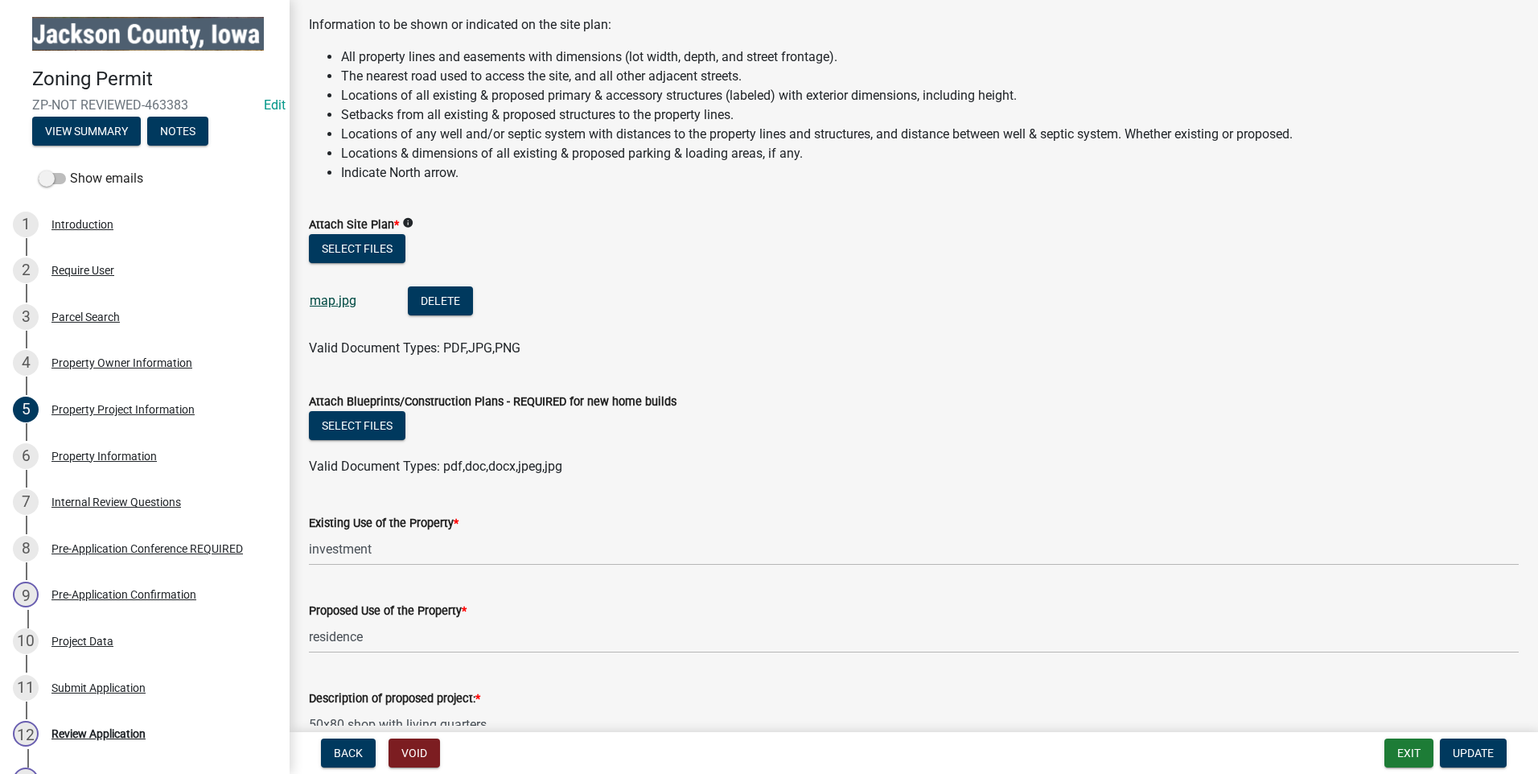
click at [335, 293] on link "map.jpg" at bounding box center [333, 300] width 47 height 15
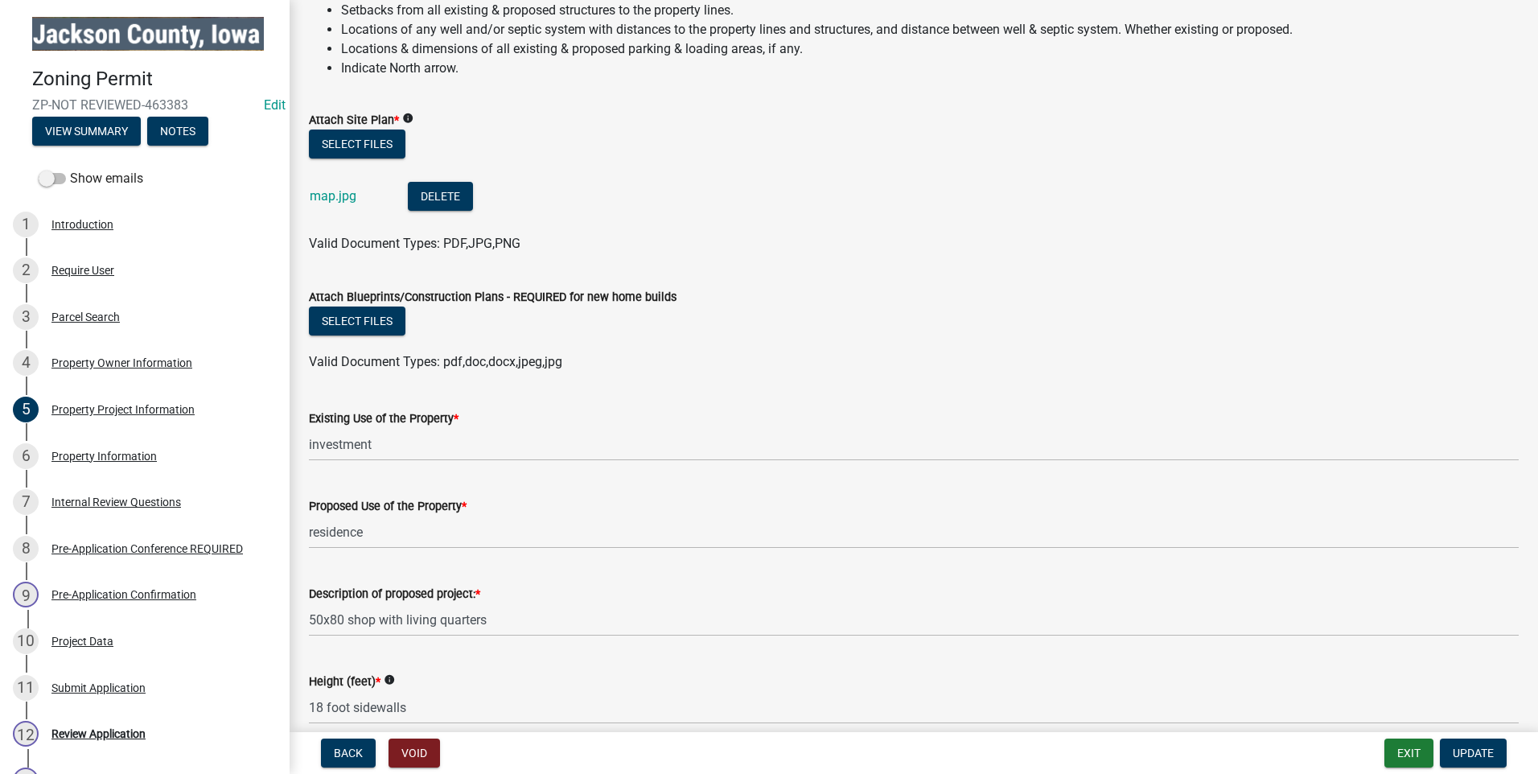
scroll to position [1638, 0]
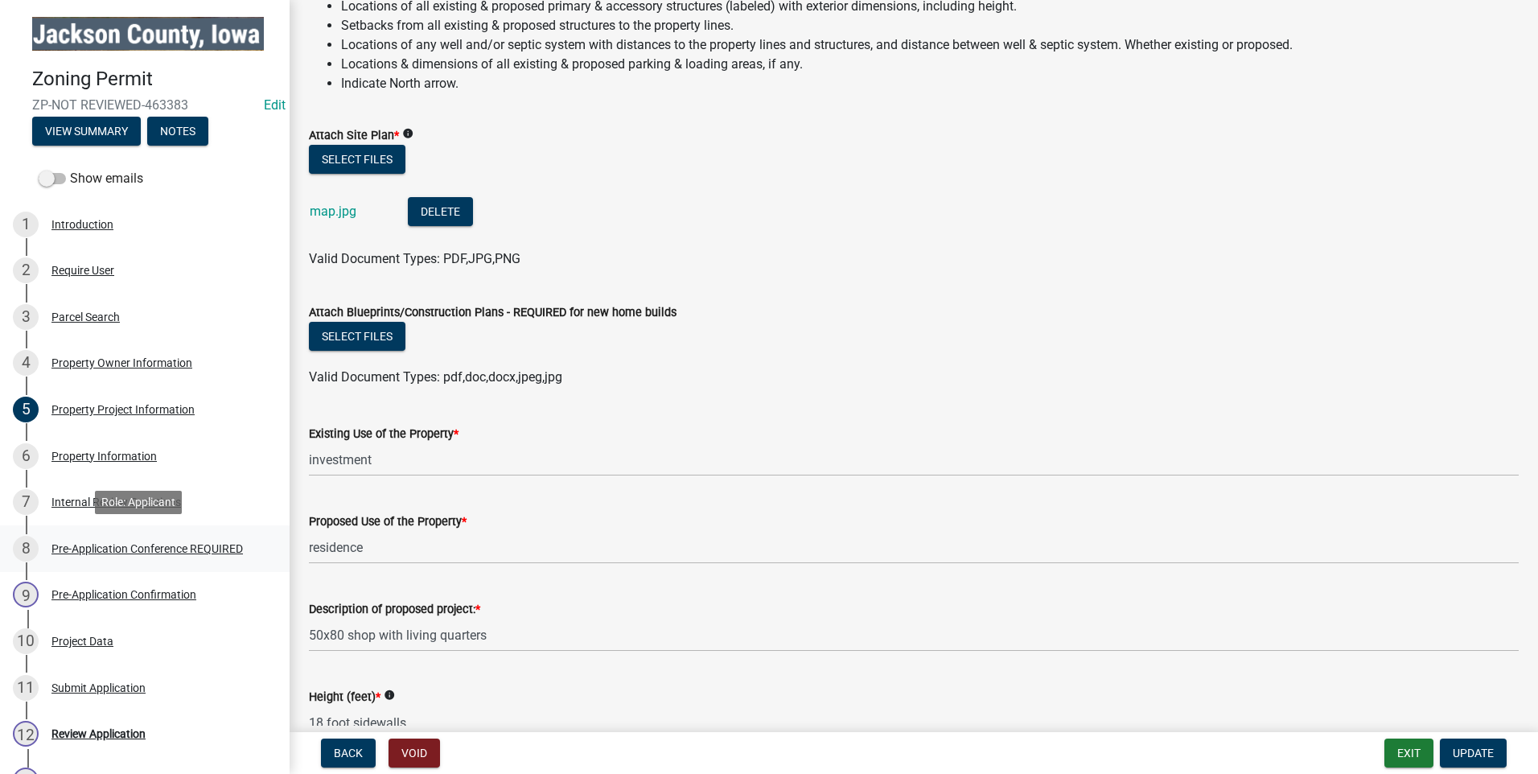
click at [134, 543] on div "Pre-Application Conference REQUIRED" at bounding box center [146, 548] width 191 height 11
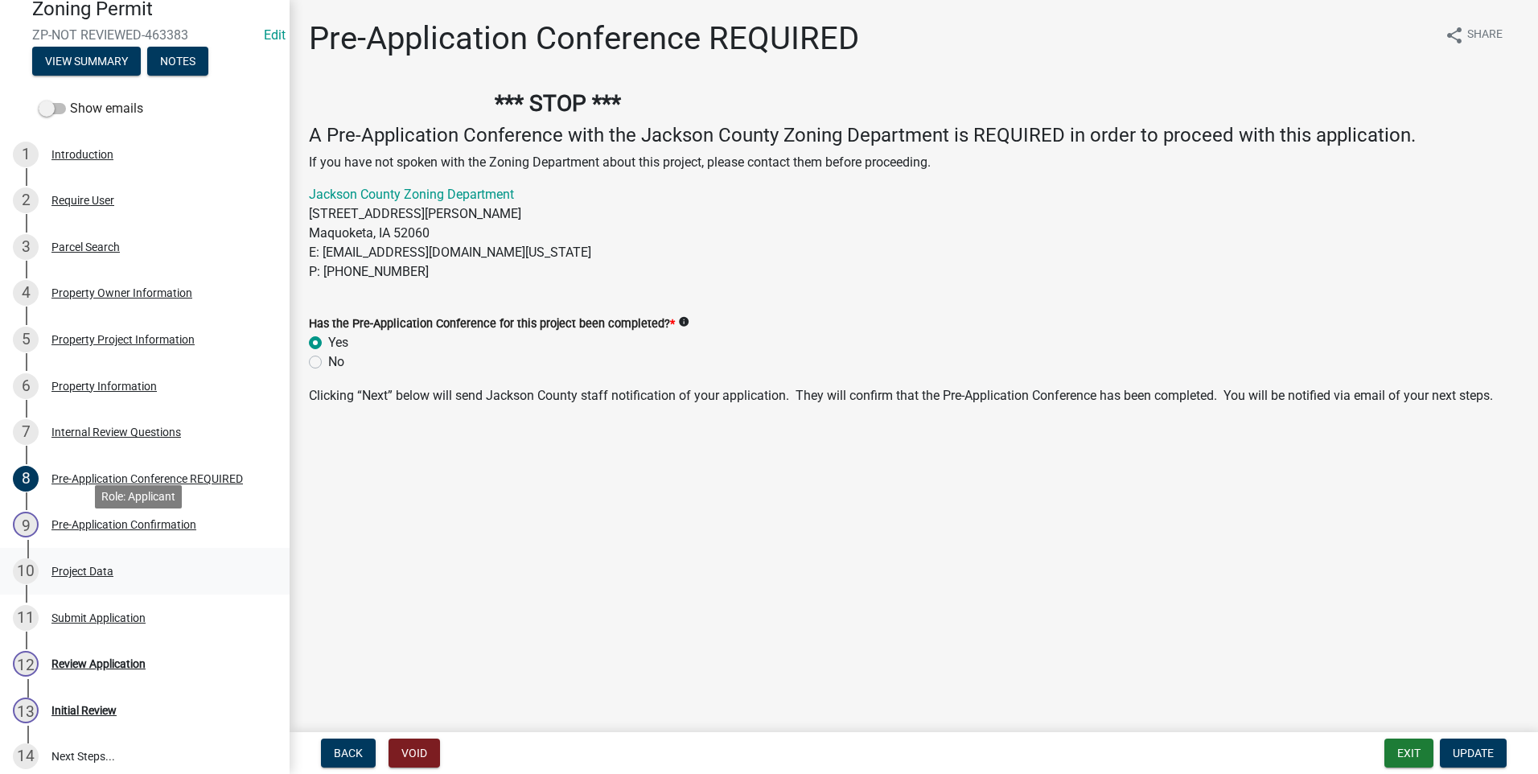
scroll to position [101, 0]
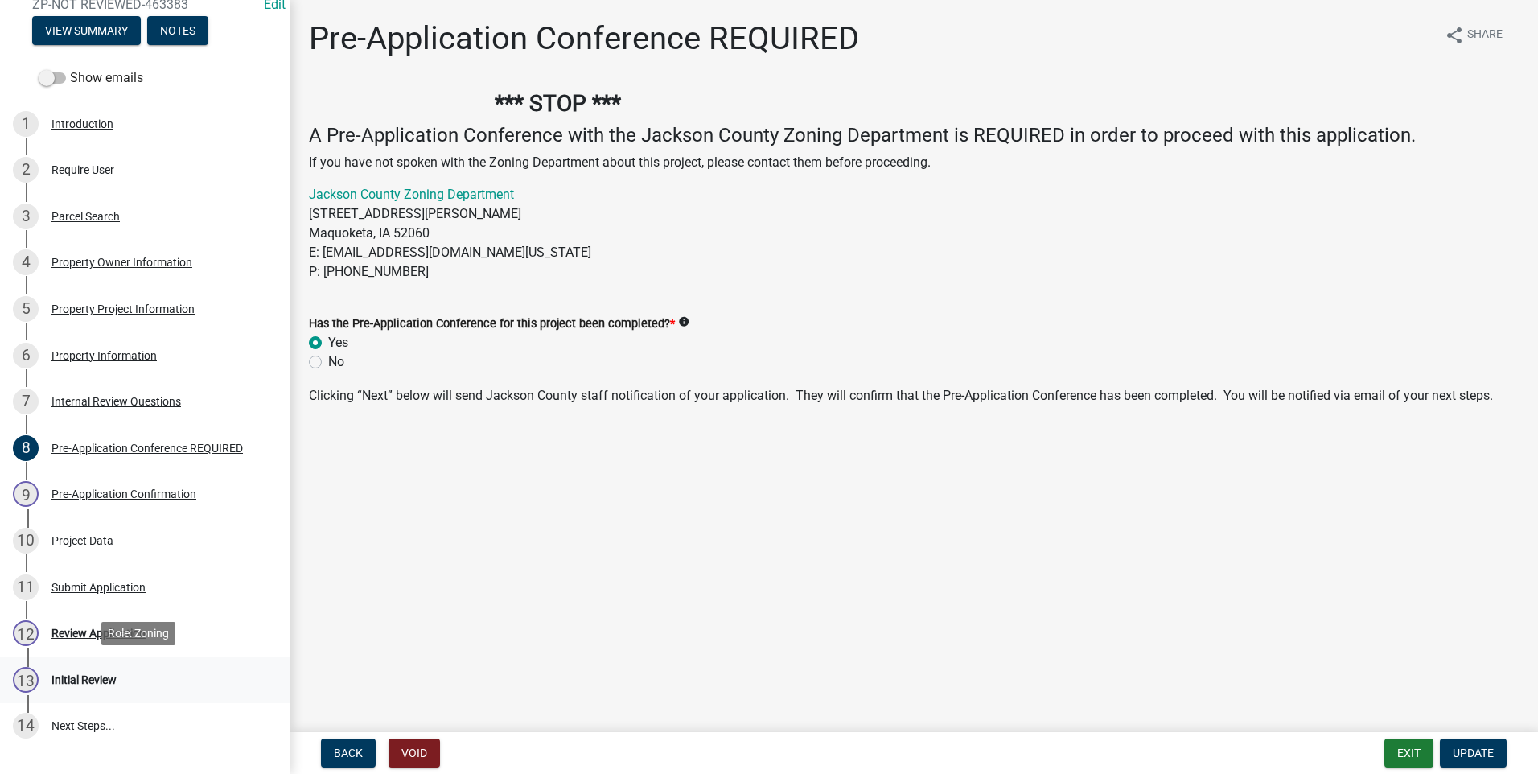
click at [105, 670] on div "13 Initial Review" at bounding box center [138, 680] width 251 height 26
click at [95, 634] on div "Review Application" at bounding box center [98, 632] width 94 height 11
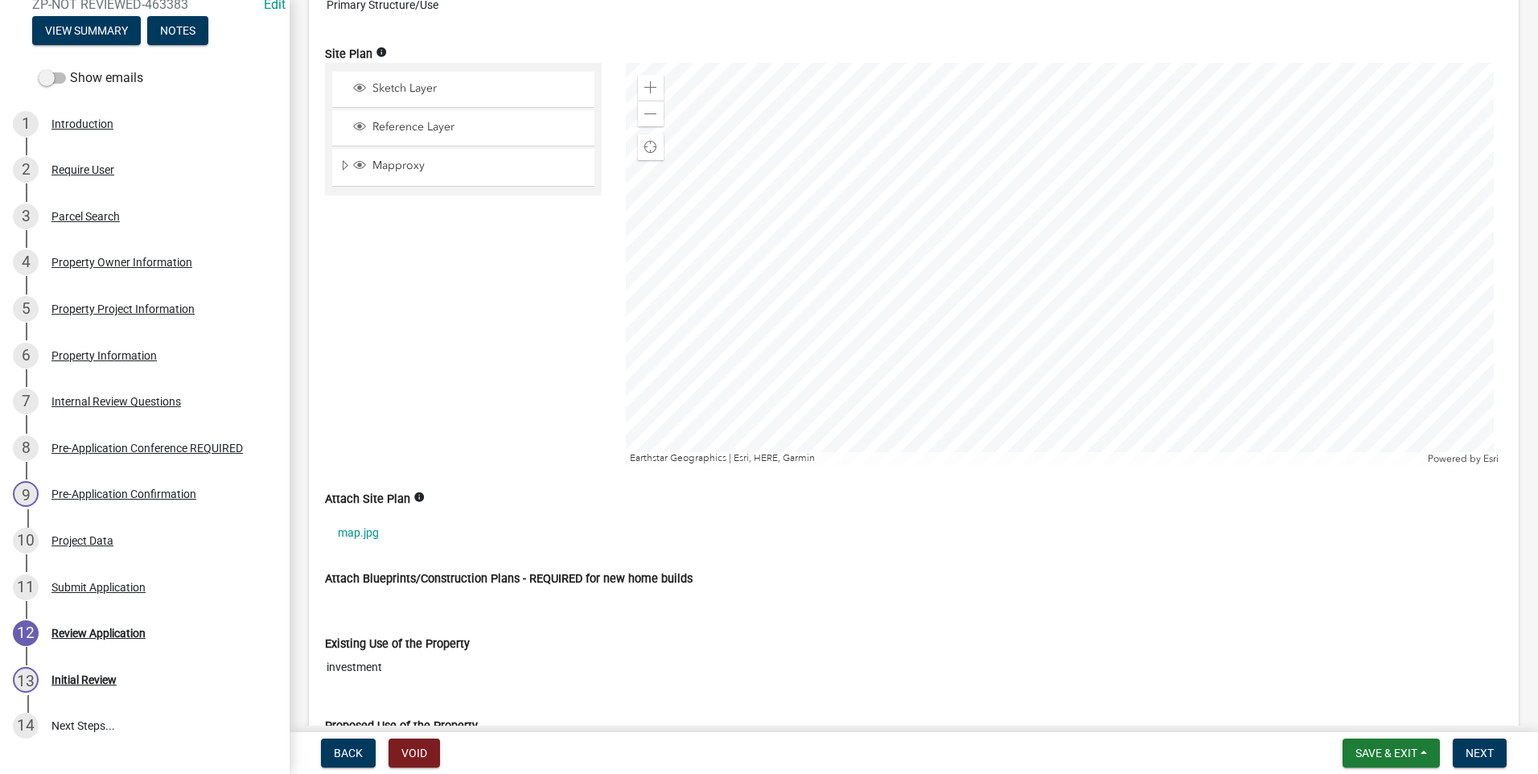
scroll to position [1368, 0]
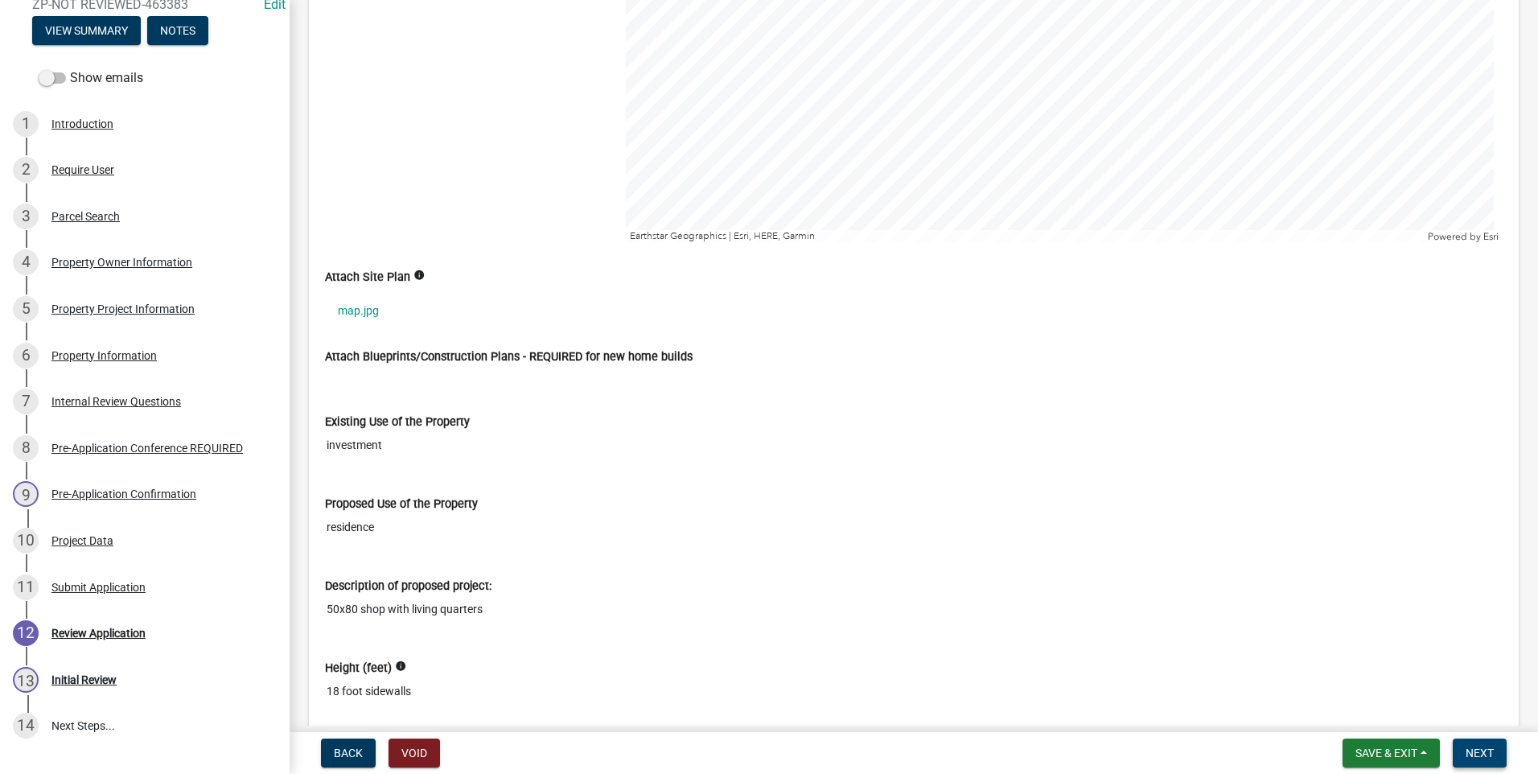
click at [1480, 757] on span "Next" at bounding box center [1480, 753] width 28 height 13
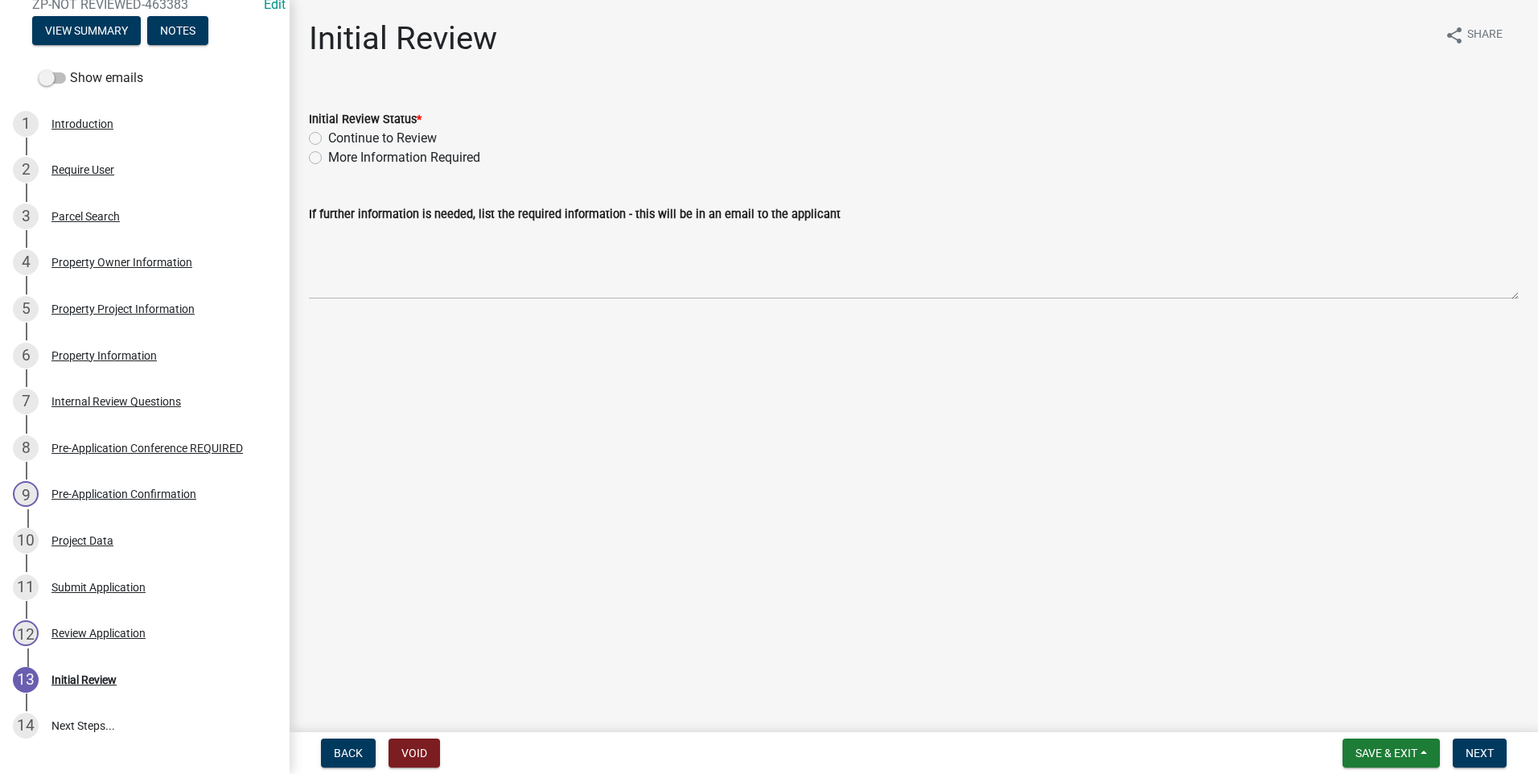
click at [328, 154] on label "More Information Required" at bounding box center [404, 157] width 152 height 19
click at [328, 154] on input "More Information Required" at bounding box center [333, 153] width 10 height 10
radio input "true"
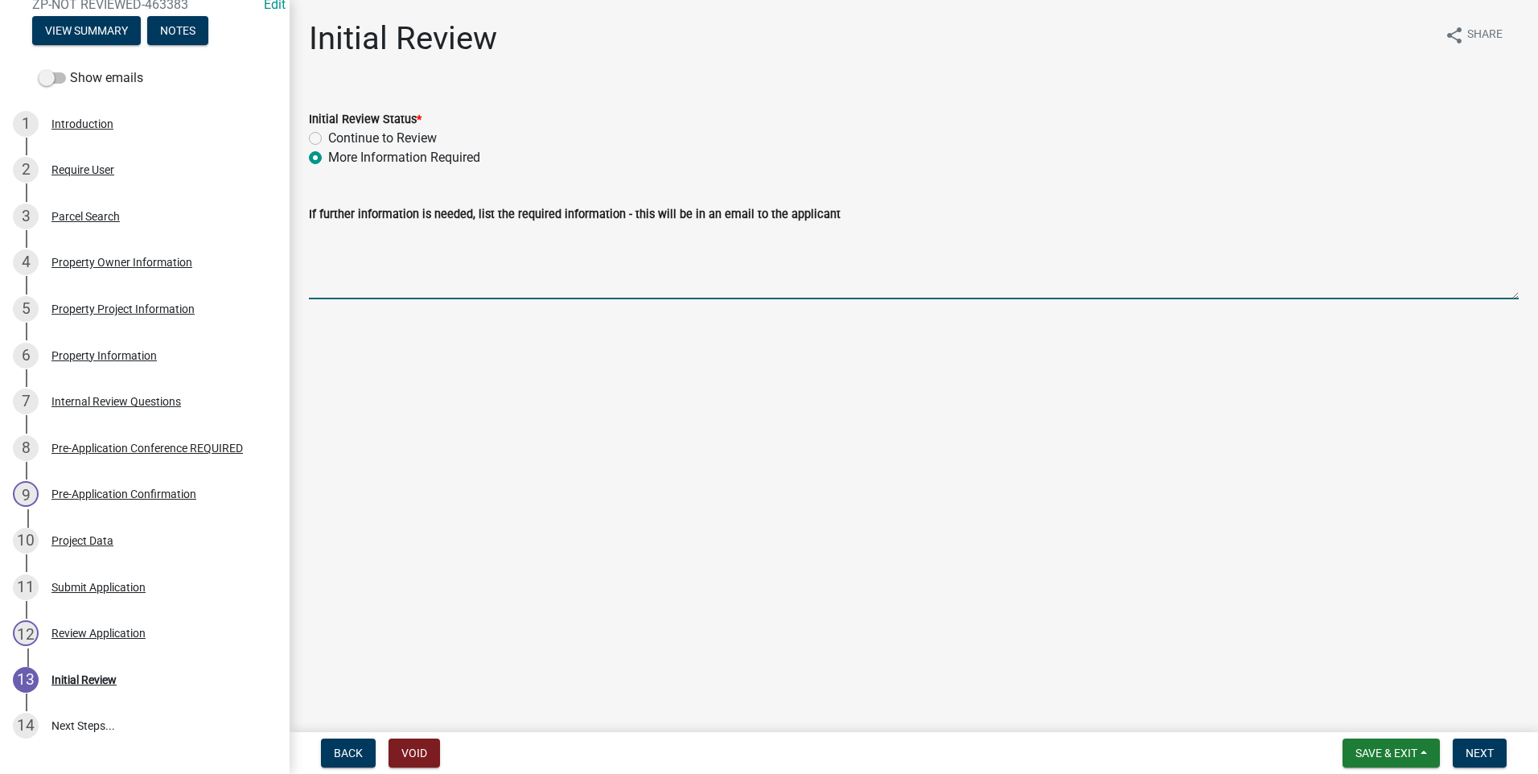
click at [360, 288] on textarea "If further information is needed, list the required information - this will be …" at bounding box center [914, 262] width 1210 height 76
click at [402, 238] on textarea "Thank you for" at bounding box center [914, 262] width 1210 height 76
drag, startPoint x: 720, startPoint y: 233, endPoint x: 302, endPoint y: 228, distance: 417.6
click at [302, 228] on div "If further information is needed, list the required information - this will be …" at bounding box center [914, 240] width 1234 height 117
type textarea "Thank you for filling out the online permit! Could you also please upload"
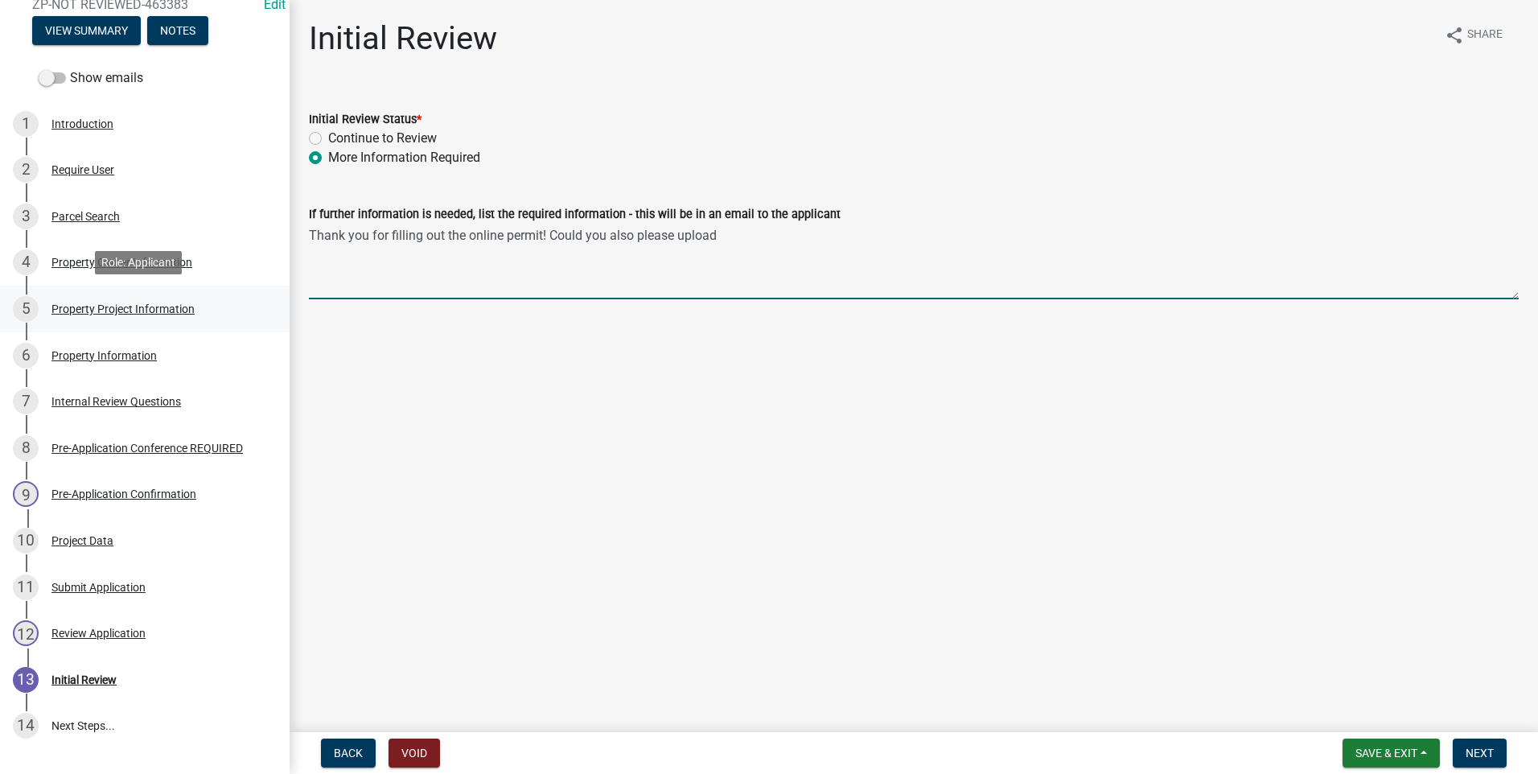
click at [111, 309] on div "Property Project Information" at bounding box center [122, 308] width 143 height 11
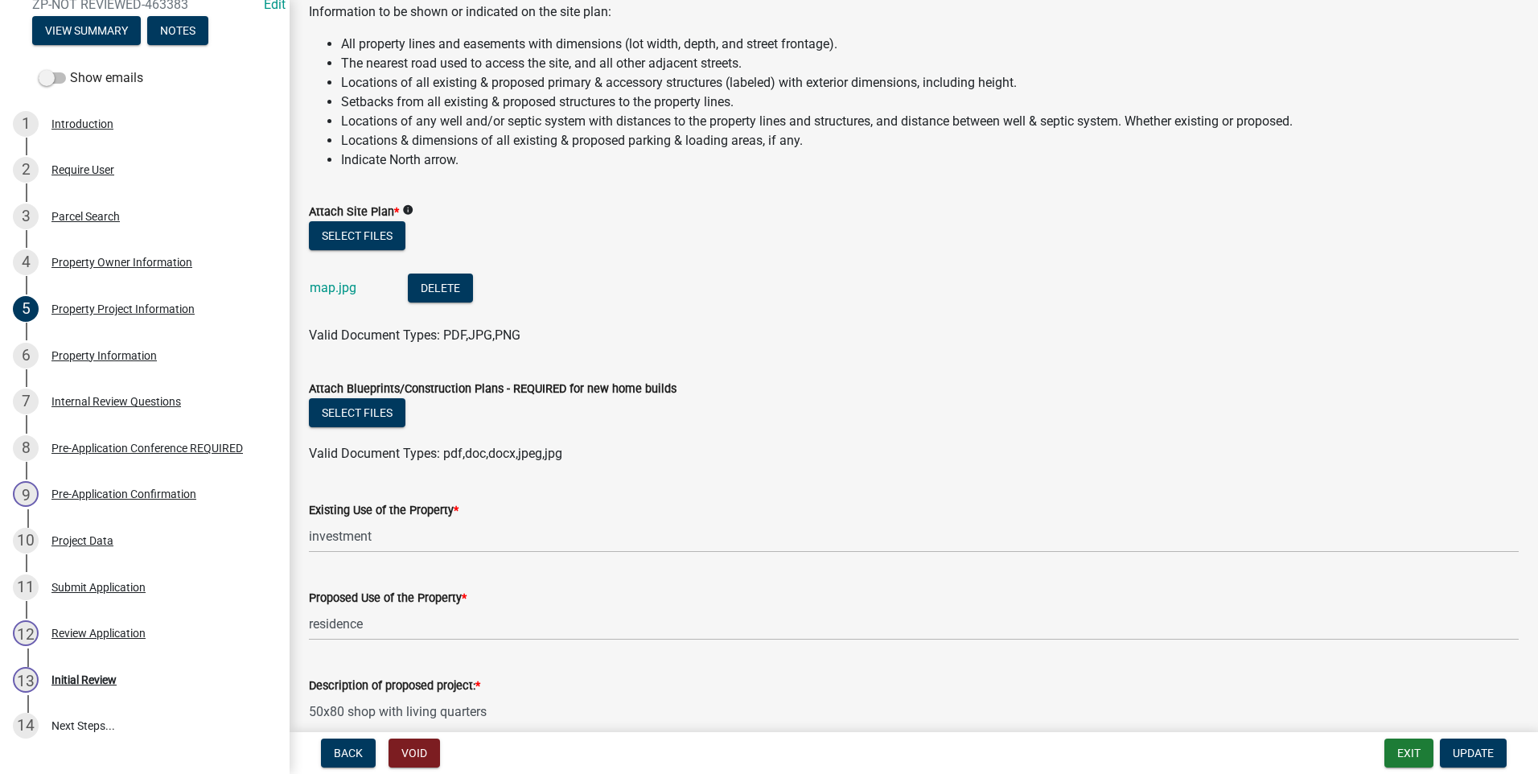
scroll to position [1569, 0]
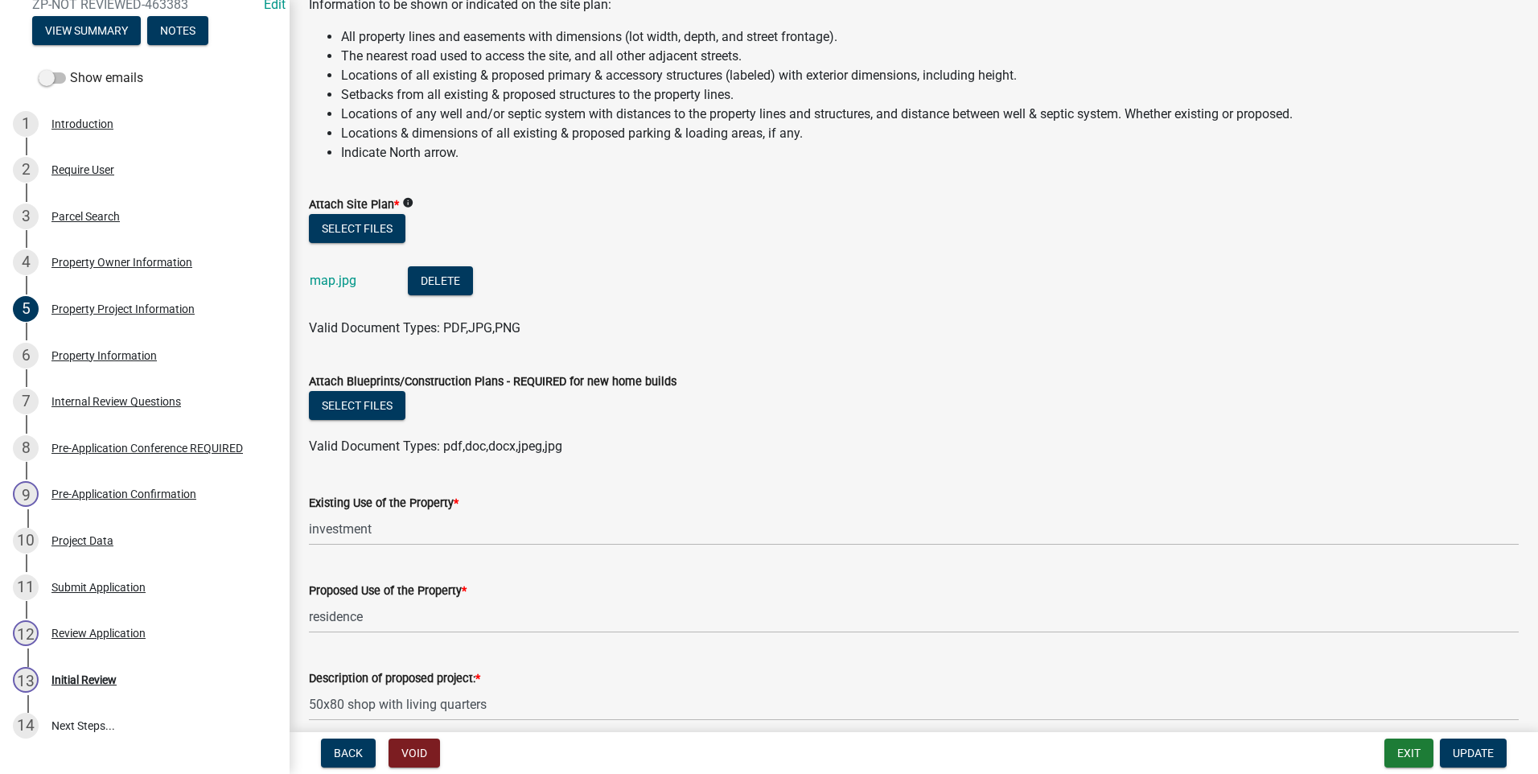
drag, startPoint x: 678, startPoint y: 374, endPoint x: 323, endPoint y: 368, distance: 354.8
click at [323, 372] on div "Attach Blueprints/Construction Plans - REQUIRED for new home builds" at bounding box center [914, 381] width 1210 height 19
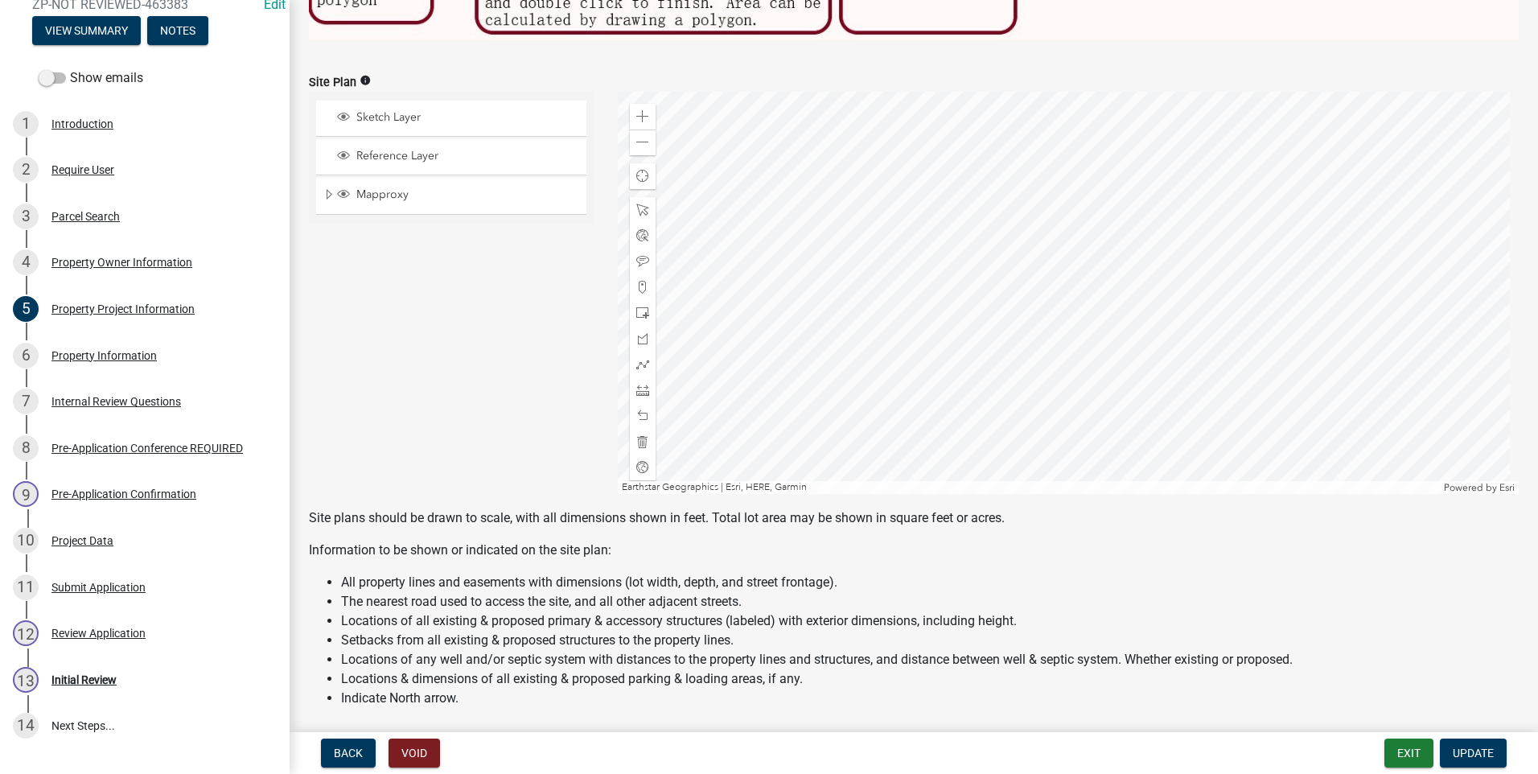
scroll to position [985, 0]
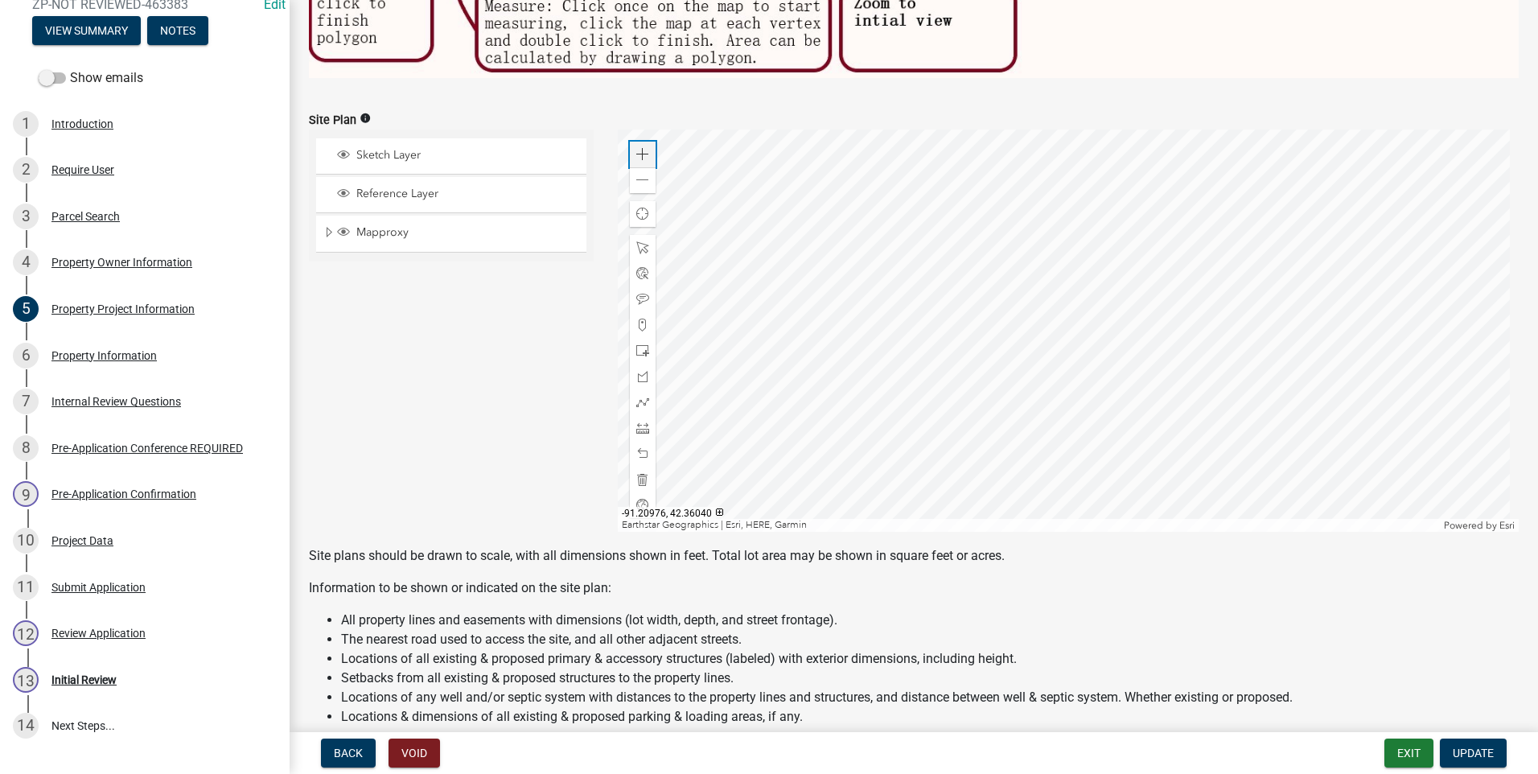
click at [640, 150] on span at bounding box center [642, 154] width 13 height 13
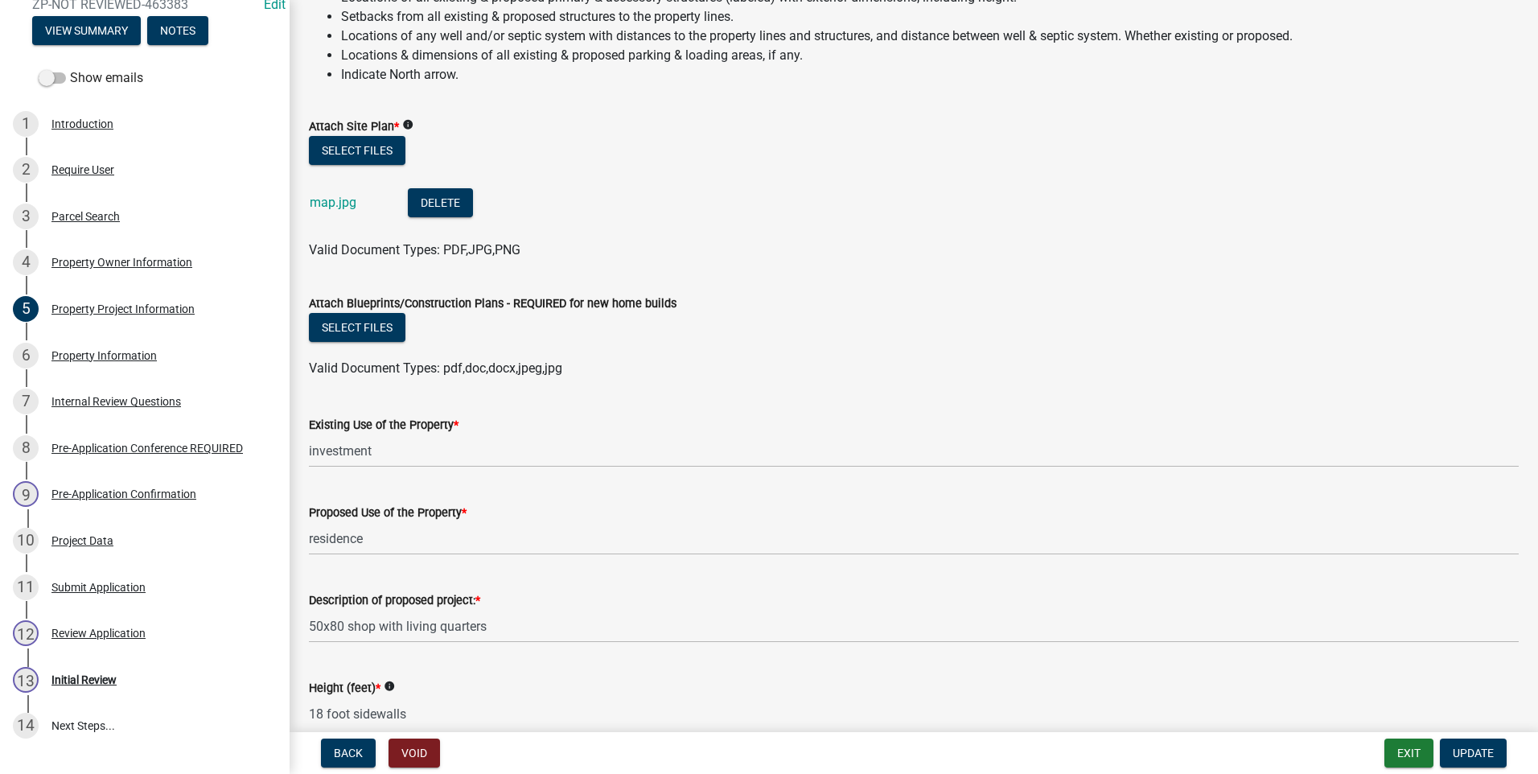
scroll to position [1689, 0]
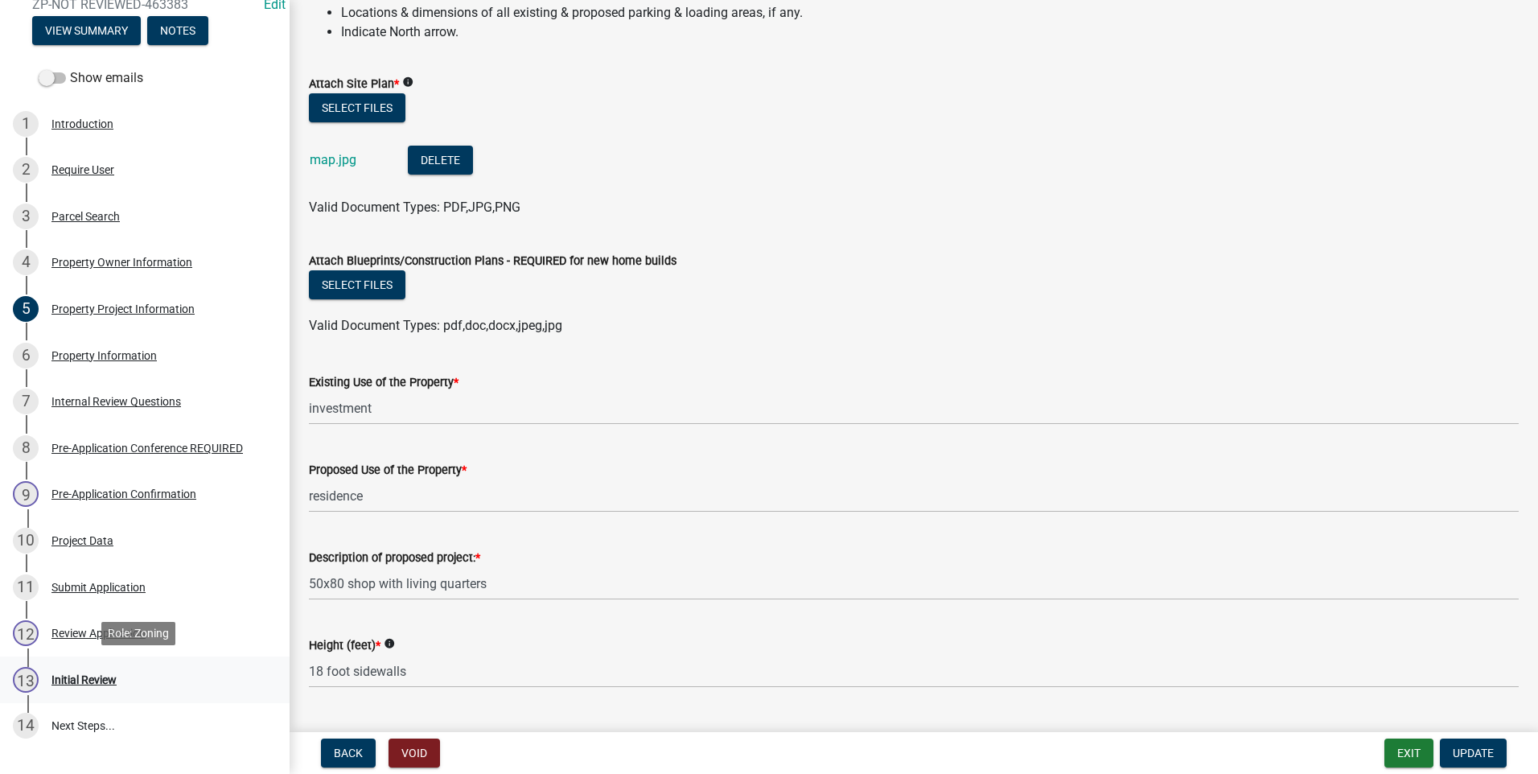
click at [95, 674] on div "Initial Review" at bounding box center [83, 679] width 65 height 11
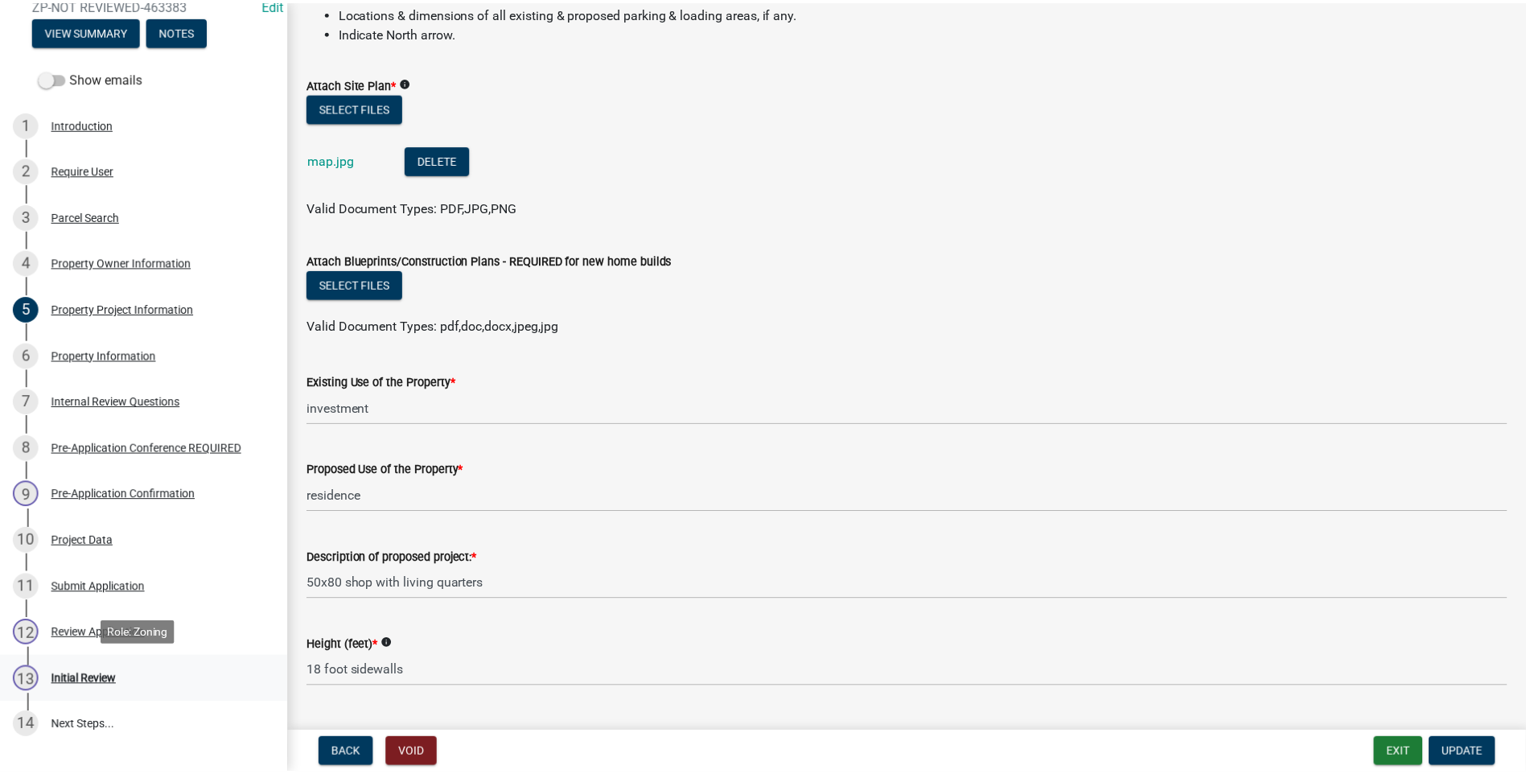
scroll to position [0, 0]
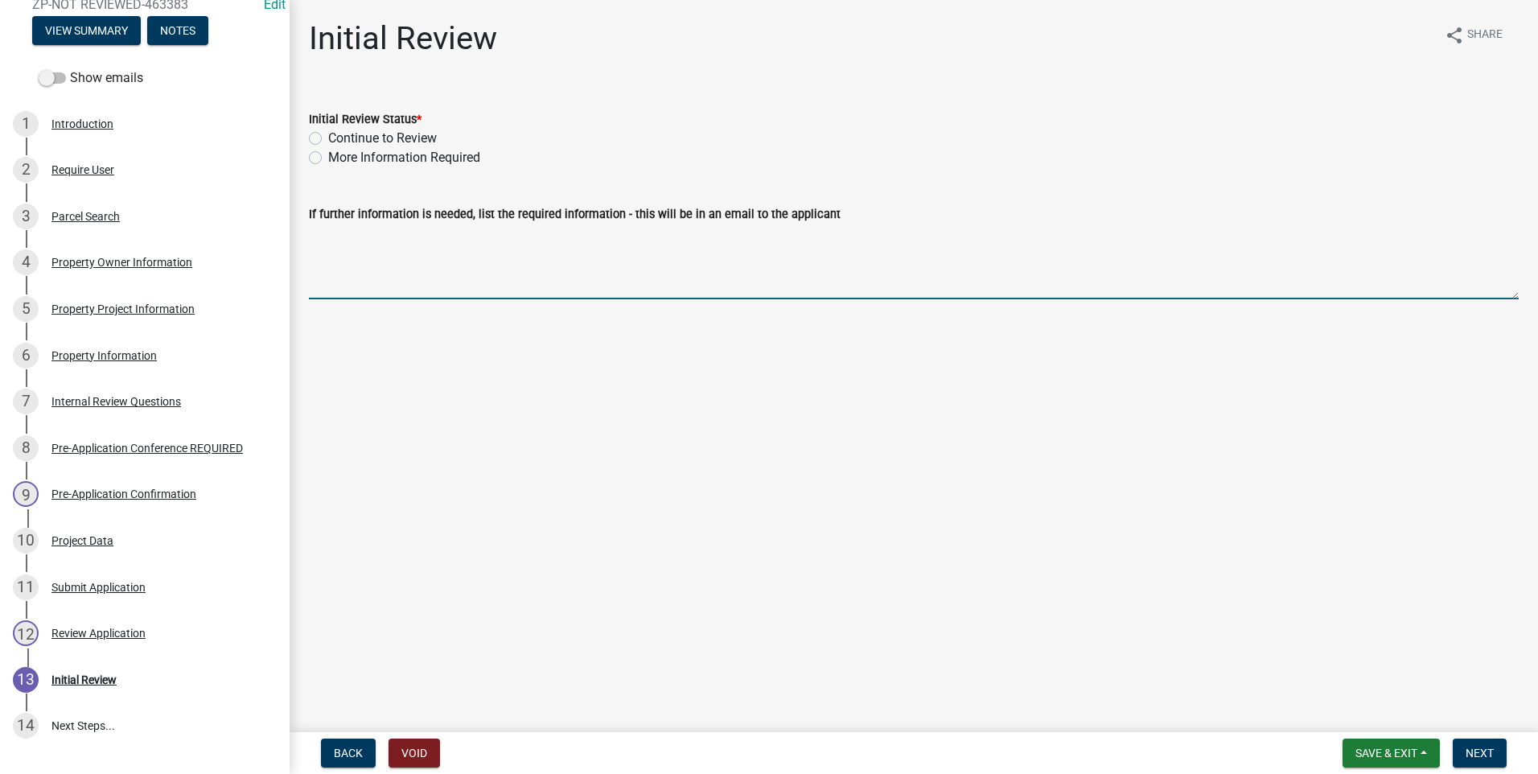
click at [382, 290] on textarea "If further information is needed, list the required information - this will be …" at bounding box center [914, 262] width 1210 height 76
click at [328, 157] on label "More Information Required" at bounding box center [404, 157] width 152 height 19
click at [328, 157] on input "More Information Required" at bounding box center [333, 153] width 10 height 10
radio input "true"
click at [352, 273] on textarea "If further information is needed, list the required information - this will be …" at bounding box center [914, 262] width 1210 height 76
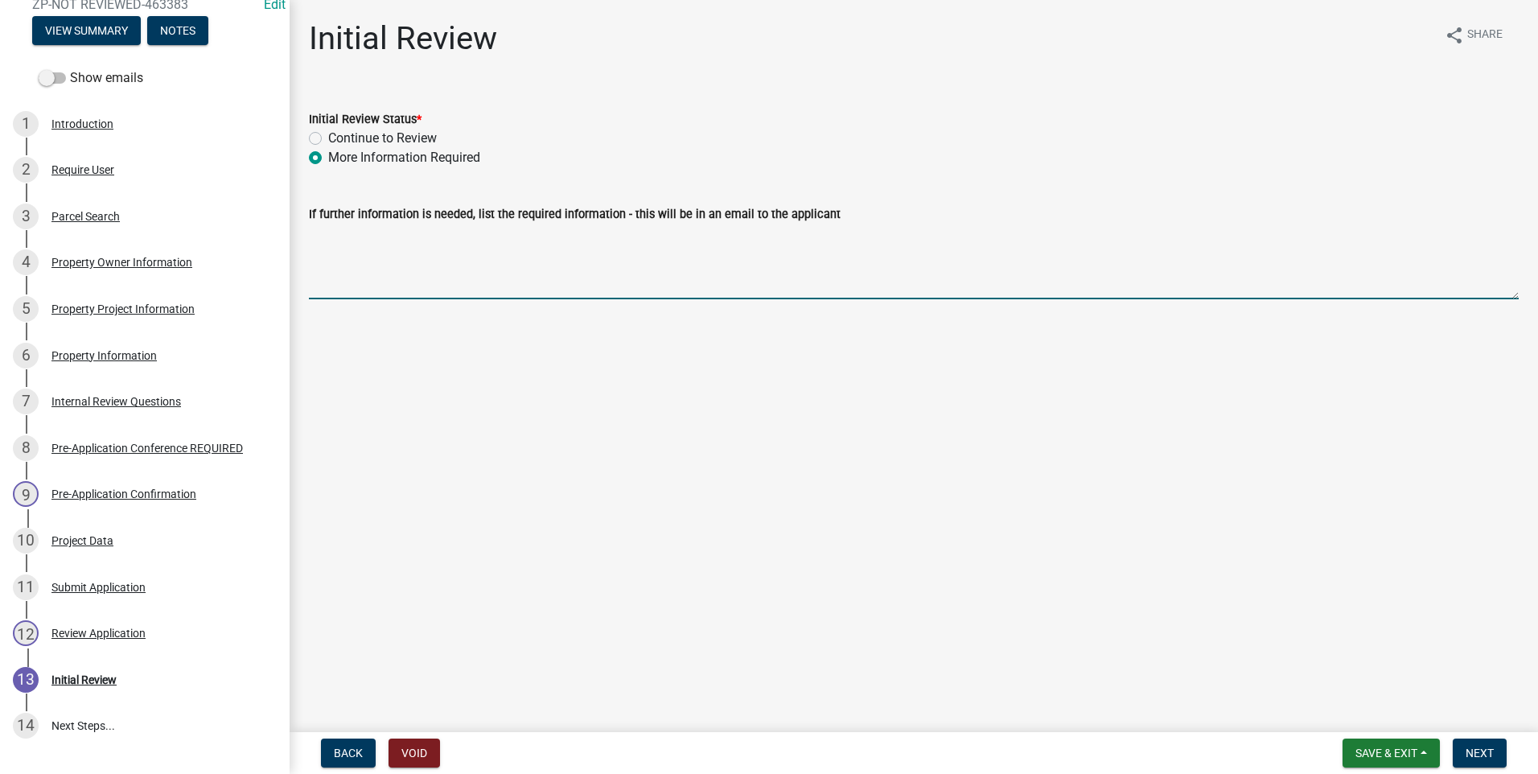
paste textarea "Thank you for filling out the online permit! Could you also please upload"
click at [807, 236] on textarea "Thank you for filling out the online permit! Could you also please upload a ske…" at bounding box center [914, 262] width 1210 height 76
type textarea "Thank you for filling out the online permit! Could you also please upload a ske…"
click at [1373, 751] on span "Save & Exit" at bounding box center [1387, 753] width 62 height 13
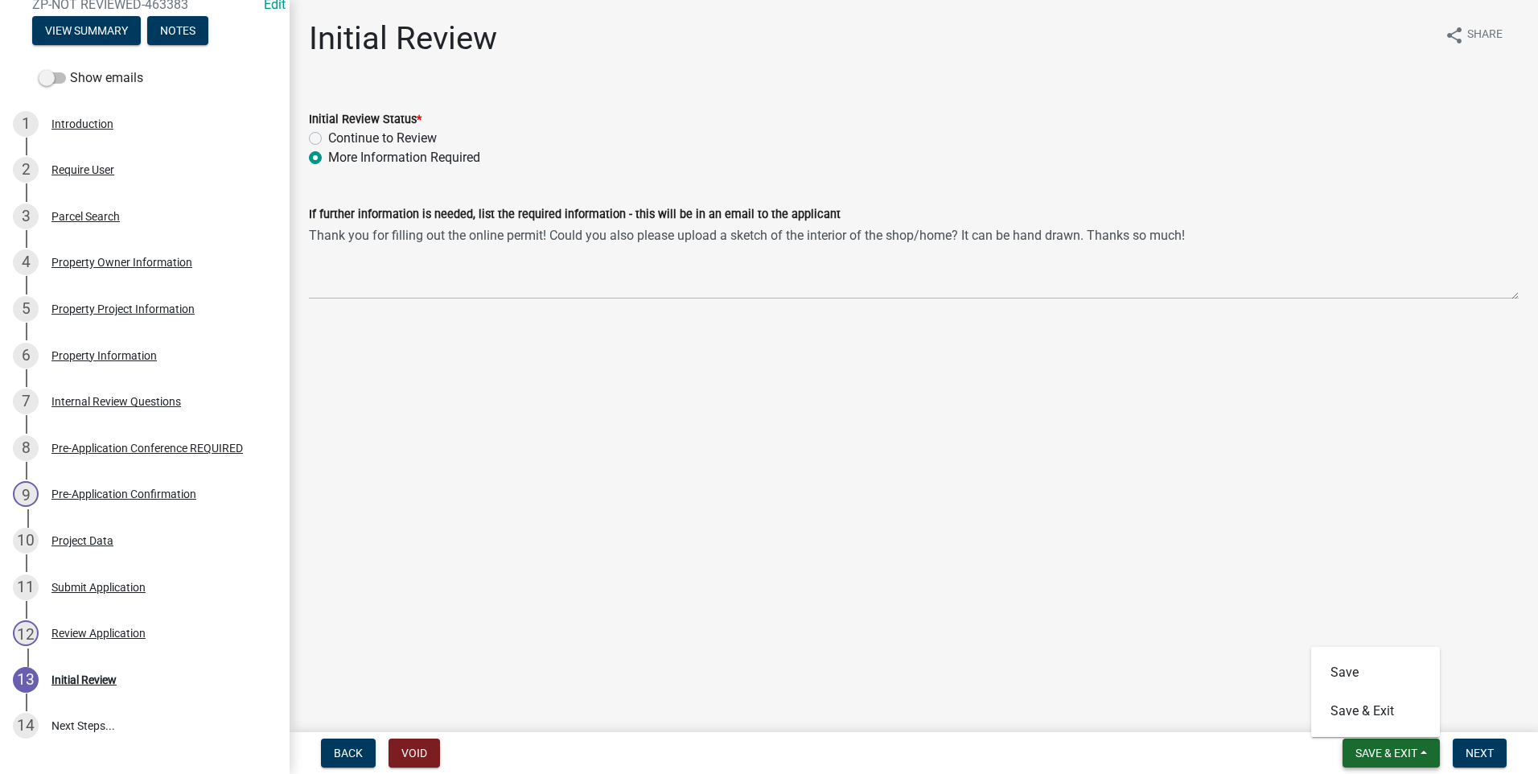
click at [1386, 760] on button "Save & Exit" at bounding box center [1391, 753] width 97 height 29
click at [1484, 755] on span "Next" at bounding box center [1480, 753] width 28 height 13
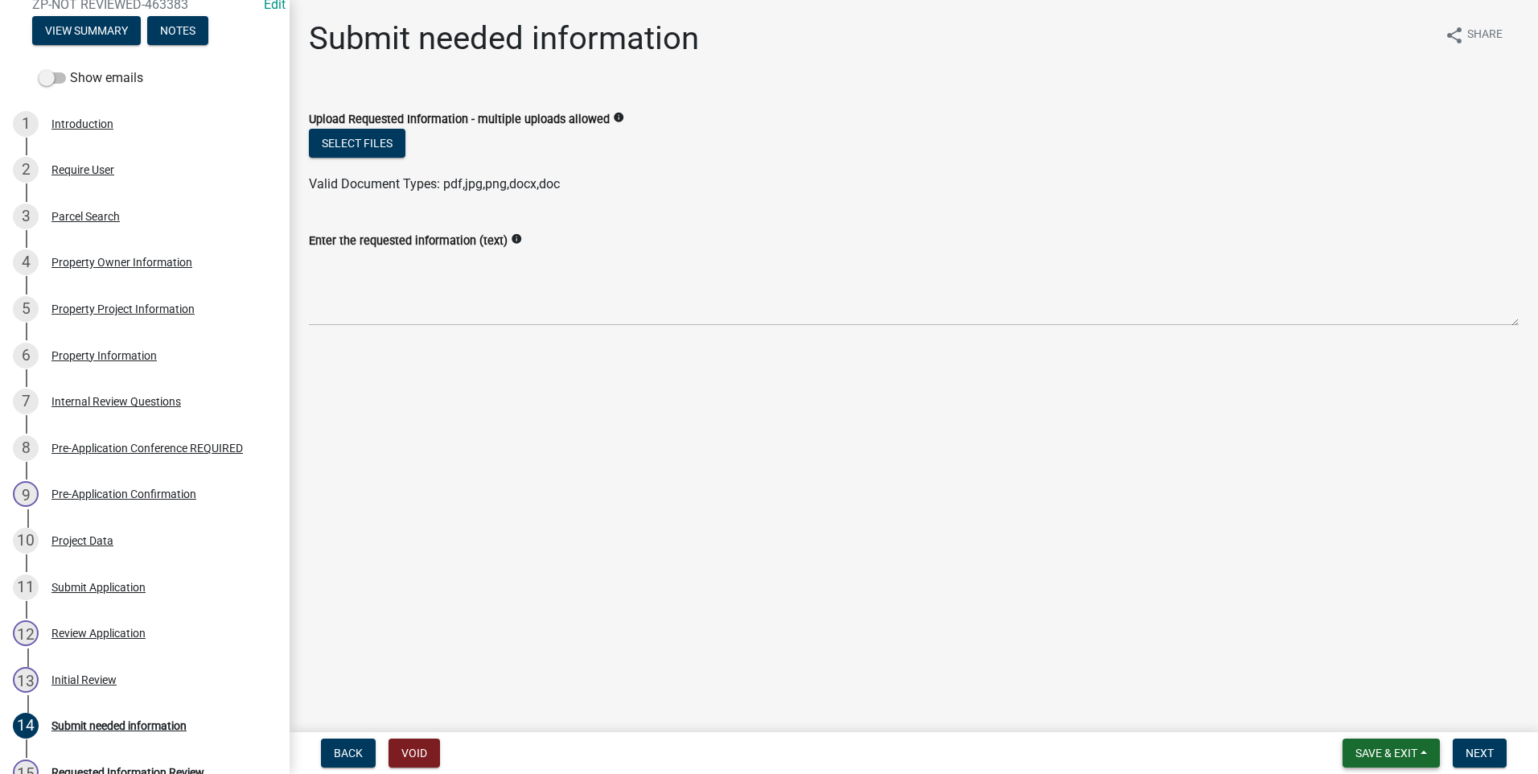
click at [1397, 751] on span "Save & Exit" at bounding box center [1387, 753] width 62 height 13
click at [1393, 710] on button "Save & Exit" at bounding box center [1375, 711] width 129 height 39
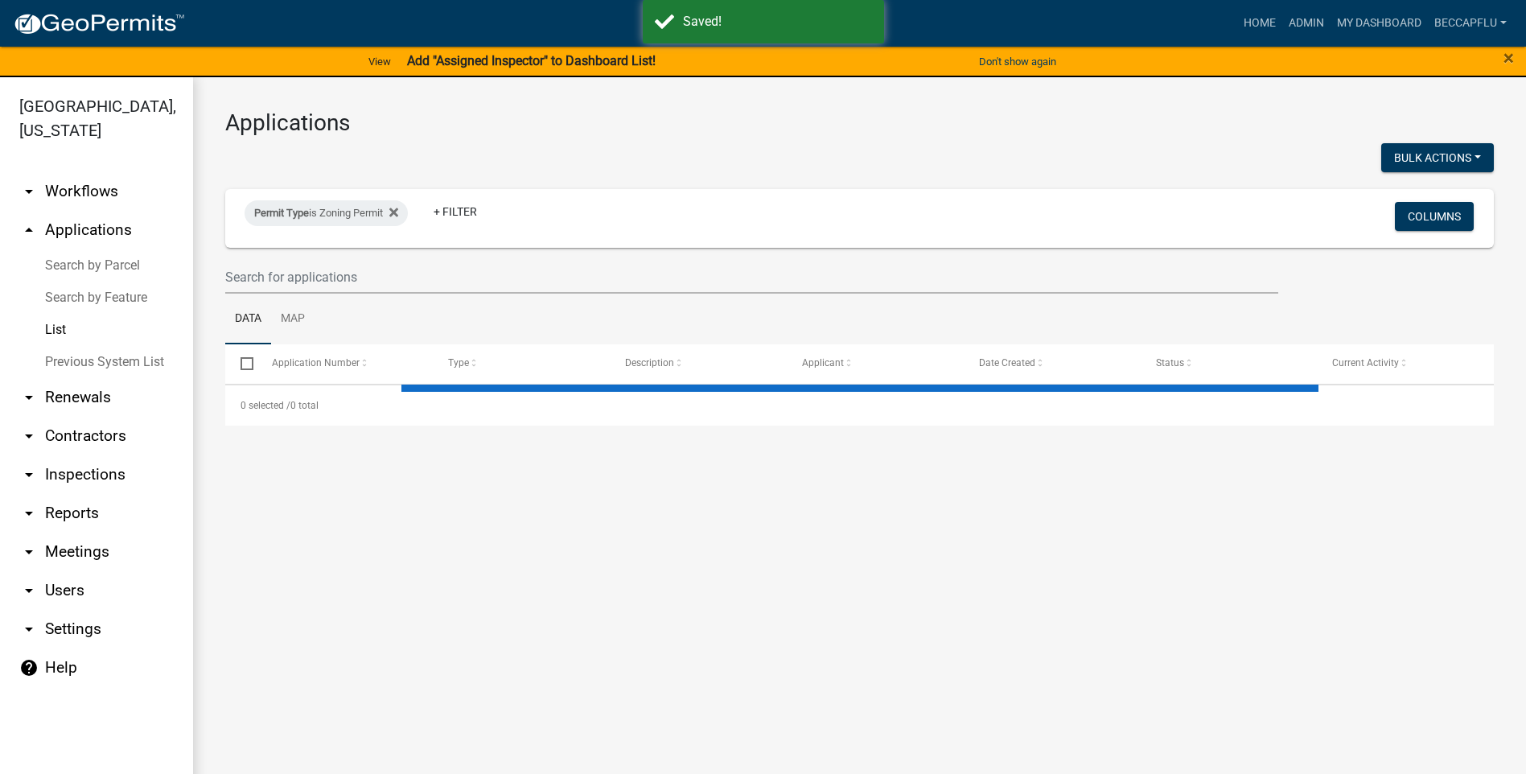
select select "3: 100"
